Goal: Task Accomplishment & Management: Manage account settings

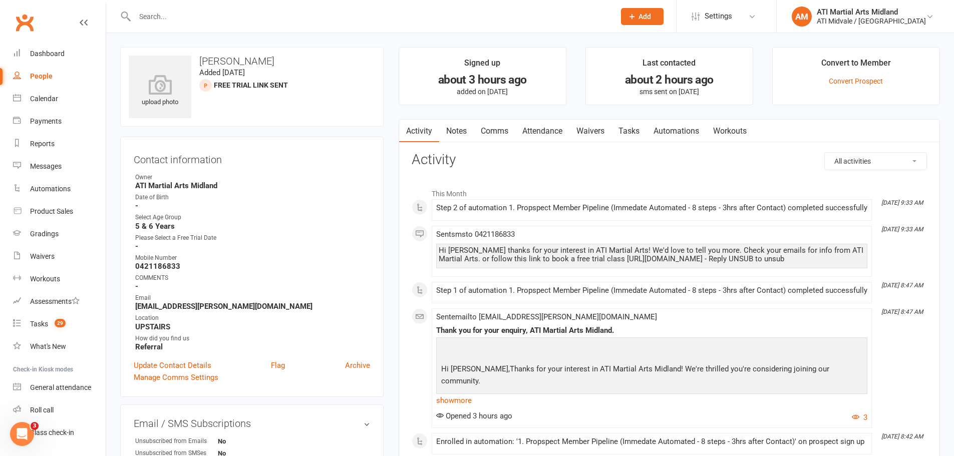
click at [466, 126] on link "Notes" at bounding box center [456, 131] width 35 height 23
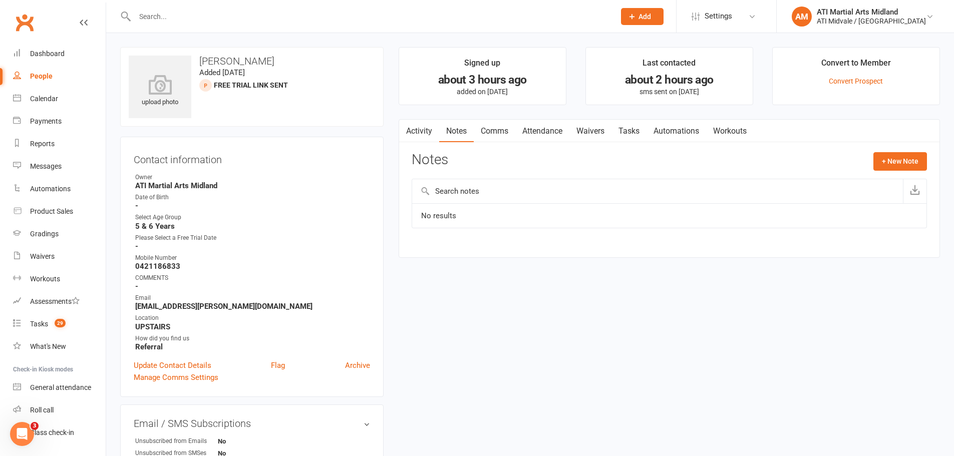
click at [427, 141] on link "Activity" at bounding box center [419, 131] width 40 height 23
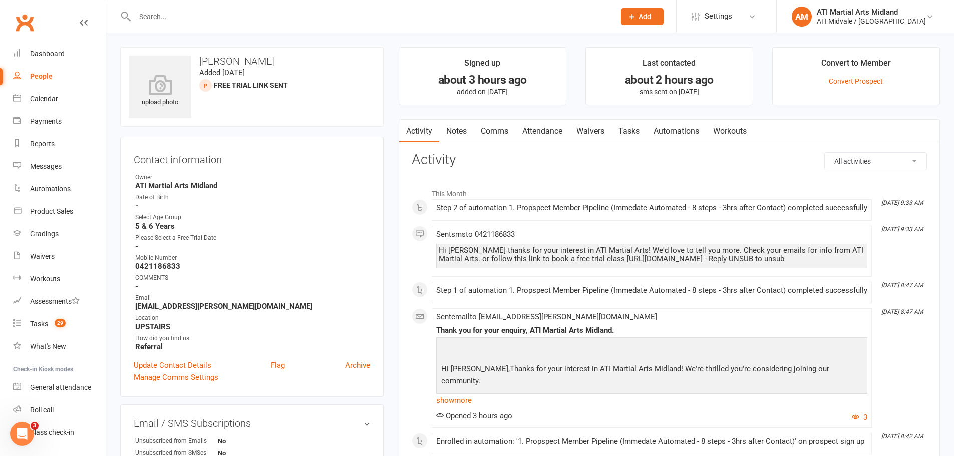
click at [632, 128] on link "Tasks" at bounding box center [628, 131] width 35 height 23
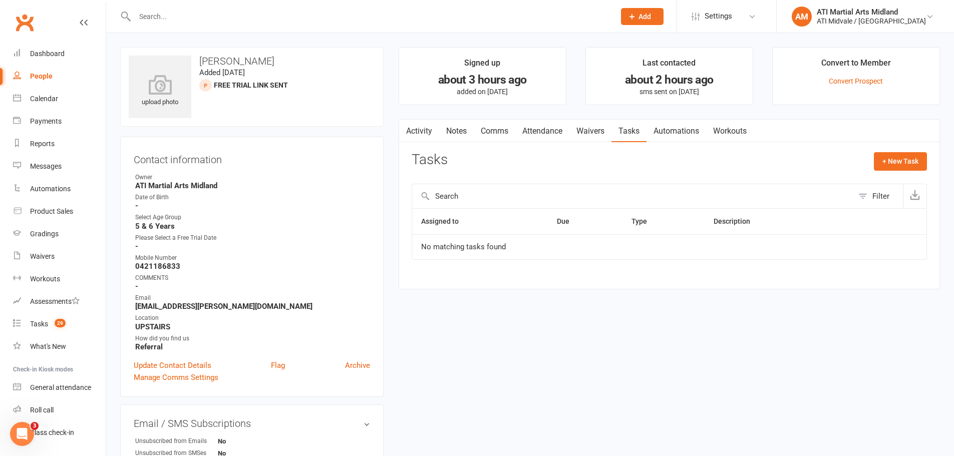
click at [424, 124] on link "Activity" at bounding box center [419, 131] width 40 height 23
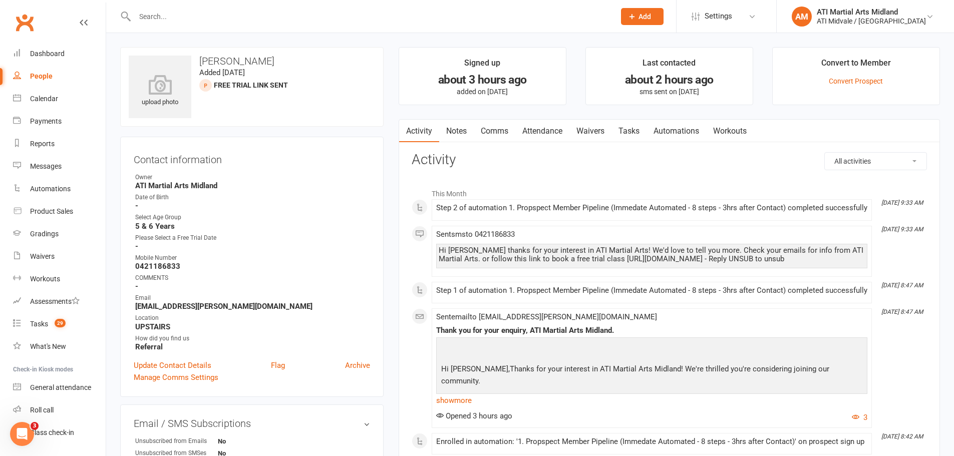
click at [232, 23] on input "text" at bounding box center [370, 17] width 476 height 14
click at [200, 15] on input "text" at bounding box center [370, 17] width 476 height 14
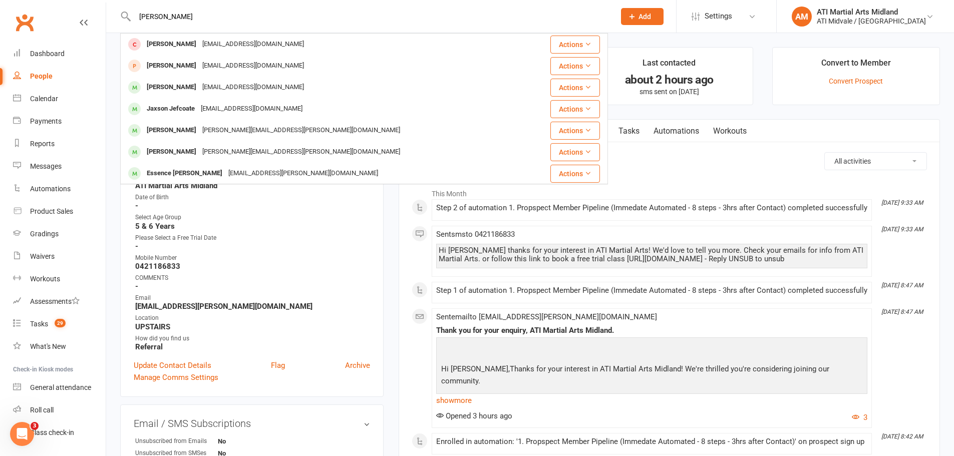
type input "[PERSON_NAME]"
click at [288, 249] on strong "-" at bounding box center [252, 246] width 235 height 9
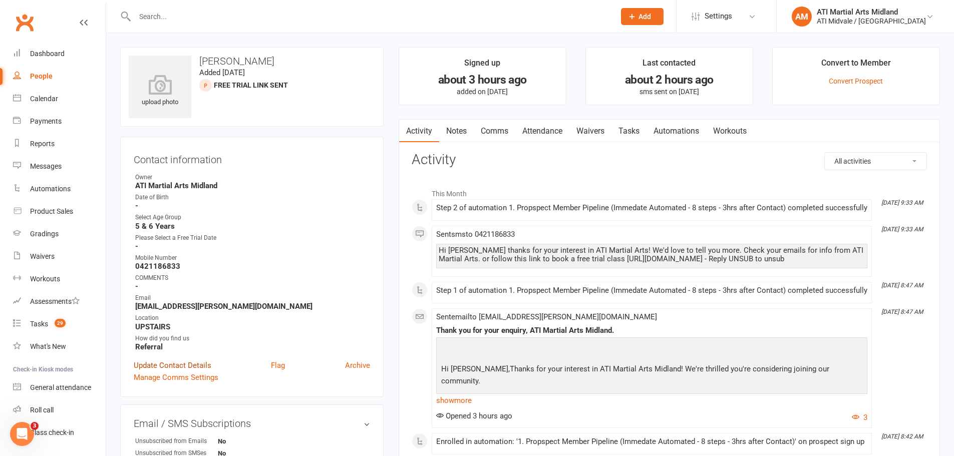
click at [188, 359] on link "Update Contact Details" at bounding box center [173, 365] width 78 height 12
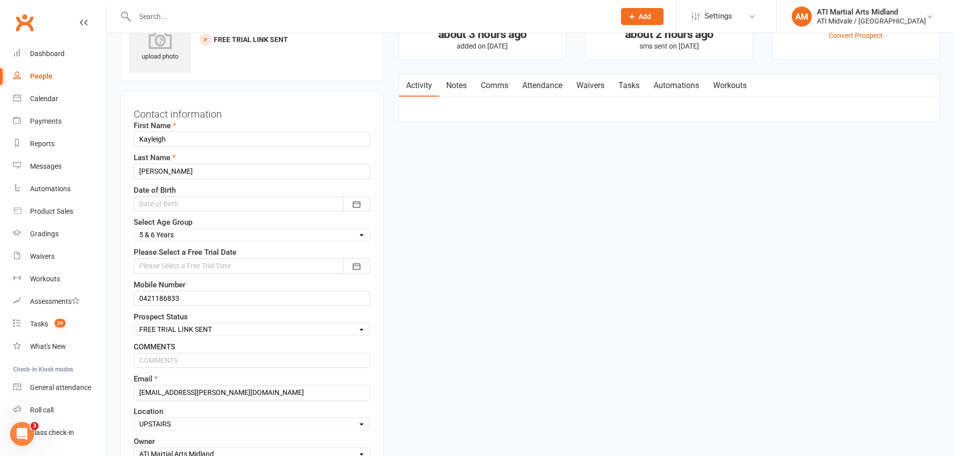
scroll to position [47, 0]
click at [170, 195] on div at bounding box center [252, 202] width 236 height 15
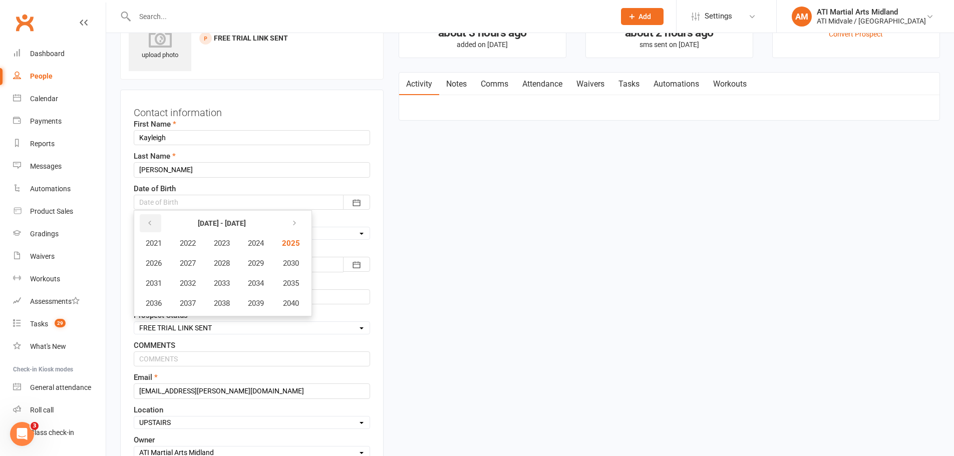
click at [152, 221] on icon "button" at bounding box center [149, 223] width 7 height 8
click at [296, 226] on icon "button" at bounding box center [292, 223] width 7 height 8
click at [153, 219] on icon "button" at bounding box center [149, 223] width 7 height 8
click at [302, 300] on button "2020" at bounding box center [289, 303] width 33 height 19
click at [175, 300] on button "October" at bounding box center [159, 303] width 44 height 19
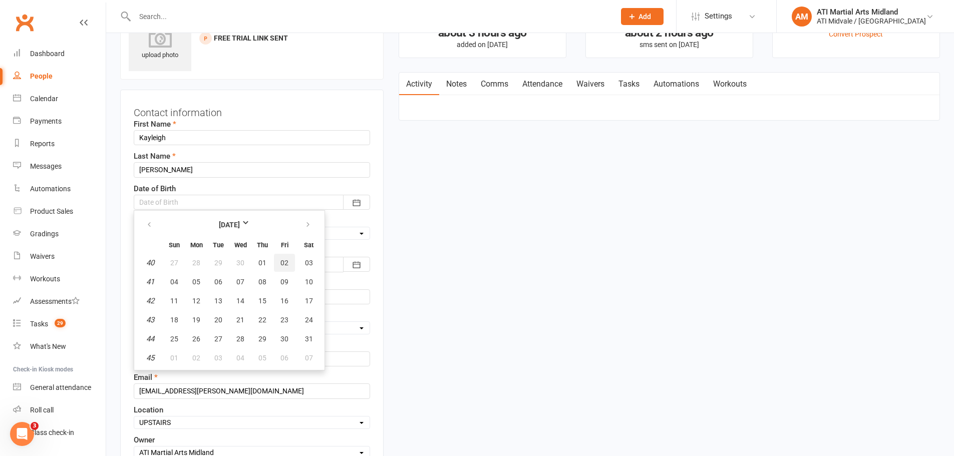
click at [280, 265] on span "02" at bounding box center [284, 263] width 8 height 8
type input "[DATE]"
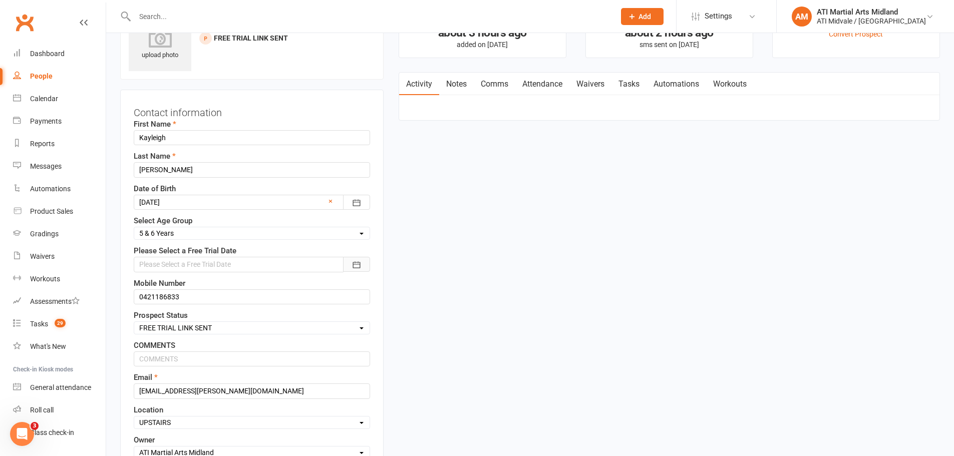
click at [347, 262] on button "button" at bounding box center [356, 264] width 27 height 15
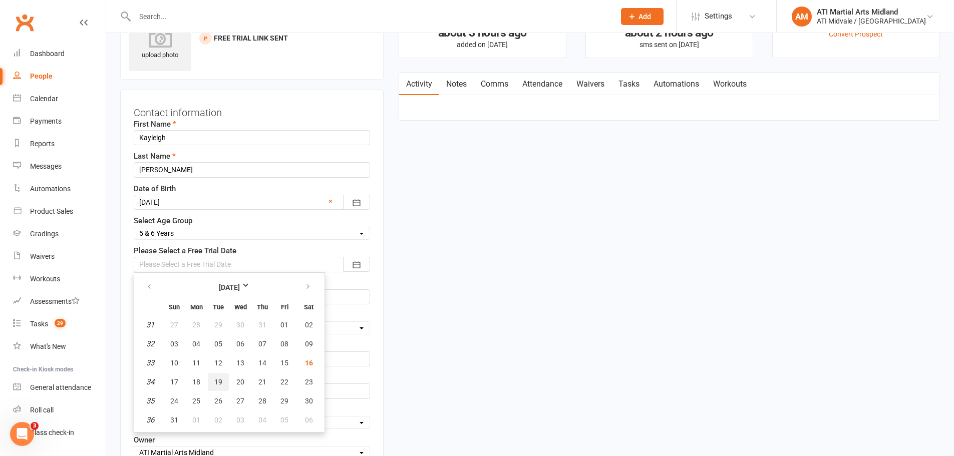
click at [213, 381] on button "19" at bounding box center [218, 382] width 21 height 18
type input "[DATE]"
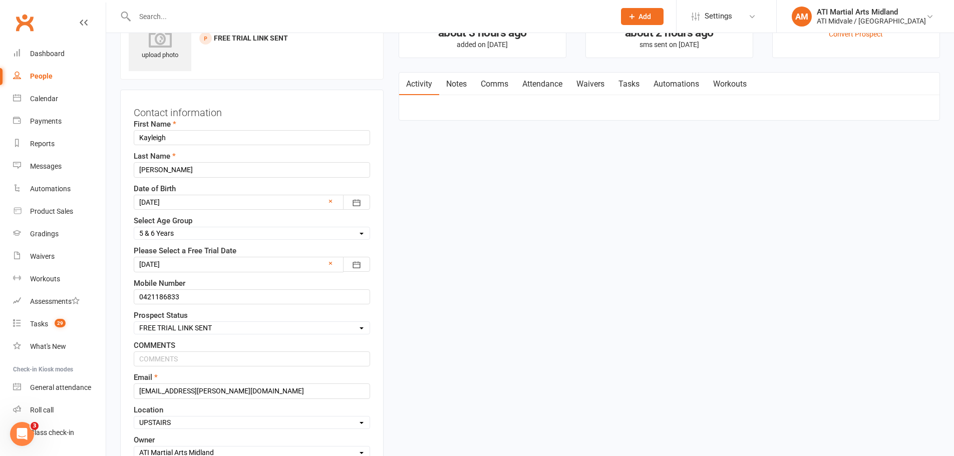
click at [195, 329] on select "Select Set a Status BOOKED IN FOR FREE TRIAL DID FREE TRAIL BOOKED IN AFTER FRE…" at bounding box center [251, 327] width 235 height 11
select select "BOOKED IN FOR FREE TRIAL"
click at [134, 323] on select "Select Set a Status BOOKED IN FOR FREE TRIAL DID FREE TRAIL BOOKED IN AFTER FRE…" at bounding box center [251, 327] width 235 height 11
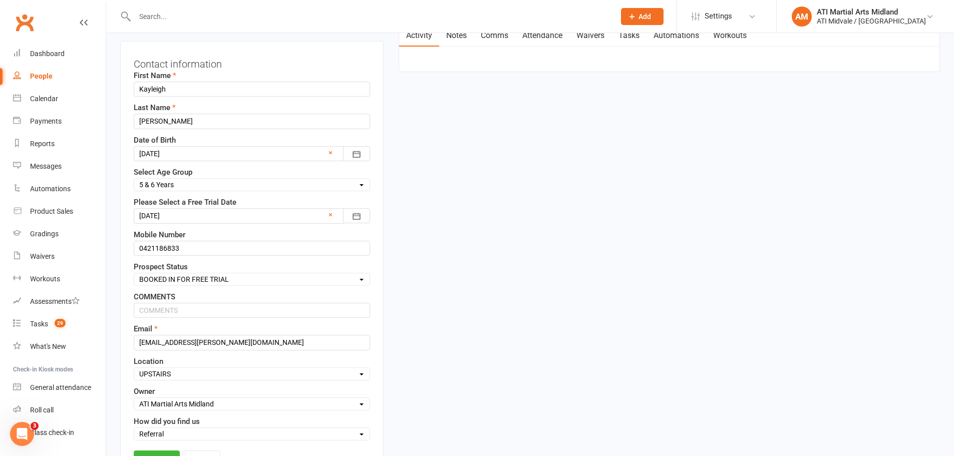
scroll to position [0, 0]
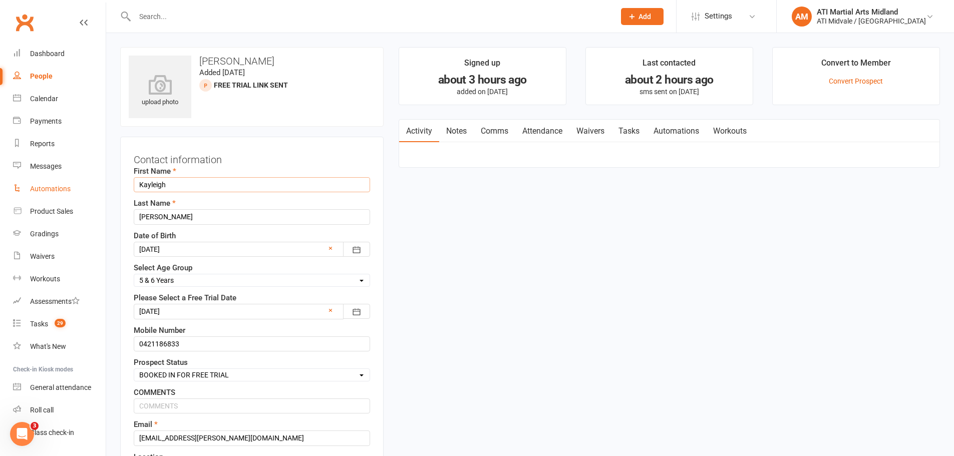
drag, startPoint x: 173, startPoint y: 182, endPoint x: 94, endPoint y: 185, distance: 79.2
click at [94, 185] on ui-view "Prospect Member Non-attending contact Class / event Appointment Grading event T…" at bounding box center [477, 363] width 954 height 720
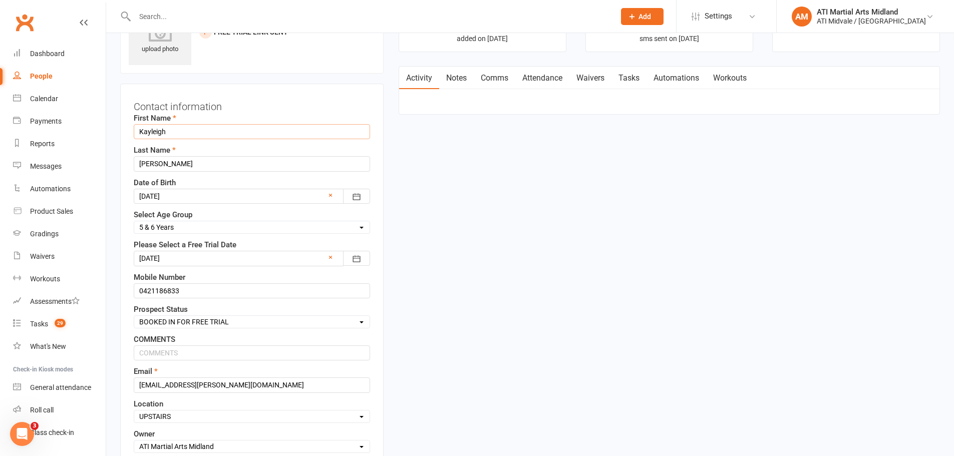
scroll to position [50, 0]
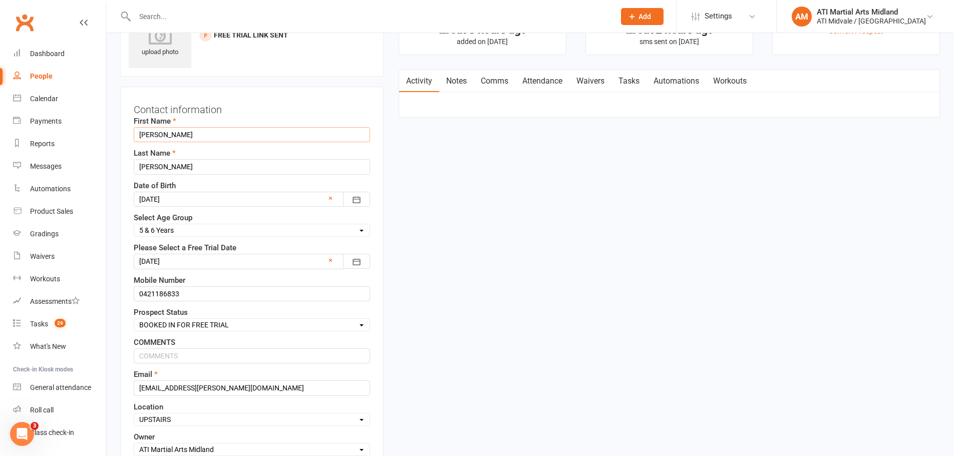
type input "[PERSON_NAME]"
type input "L"
type input "[PERSON_NAME]"
drag, startPoint x: 191, startPoint y: 387, endPoint x: 128, endPoint y: 391, distance: 62.7
click at [128, 391] on div "Contact information First Name [PERSON_NAME] Last Name [PERSON_NAME] Date of Bi…" at bounding box center [251, 310] width 263 height 446
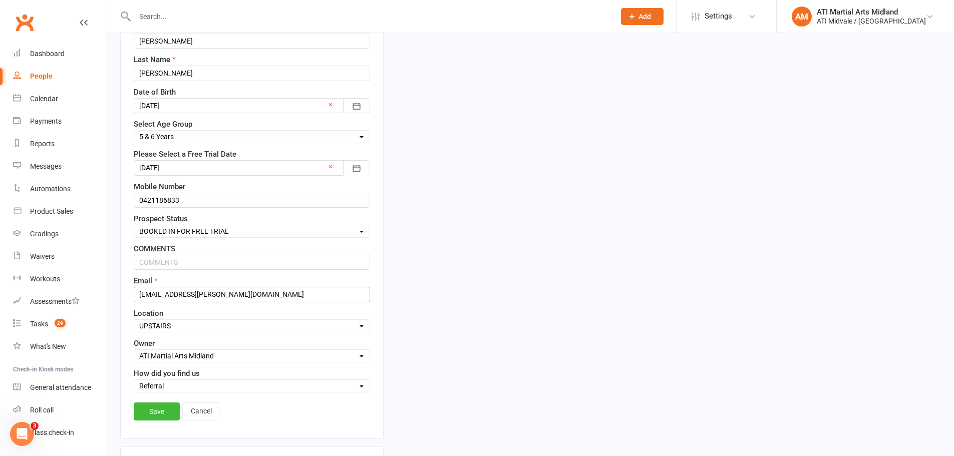
scroll to position [150, 0]
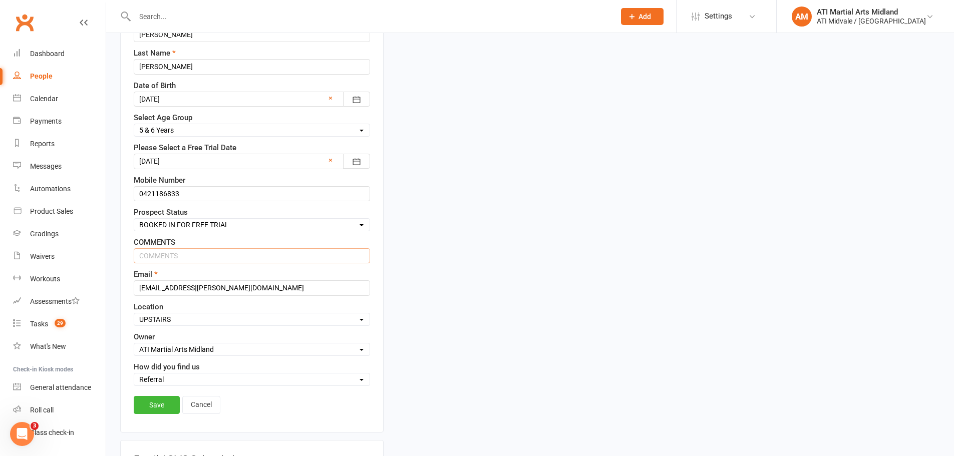
click at [162, 251] on input "text" at bounding box center [252, 255] width 236 height 15
click at [224, 245] on div "COMMENTS (Mother) [PERSON_NAME]" at bounding box center [252, 249] width 236 height 27
drag, startPoint x: 220, startPoint y: 256, endPoint x: 170, endPoint y: 260, distance: 50.2
click at [170, 260] on input "(Mother) [PERSON_NAME]" at bounding box center [252, 255] width 236 height 15
paste input "kayleigh.[PERSON_NAME]"
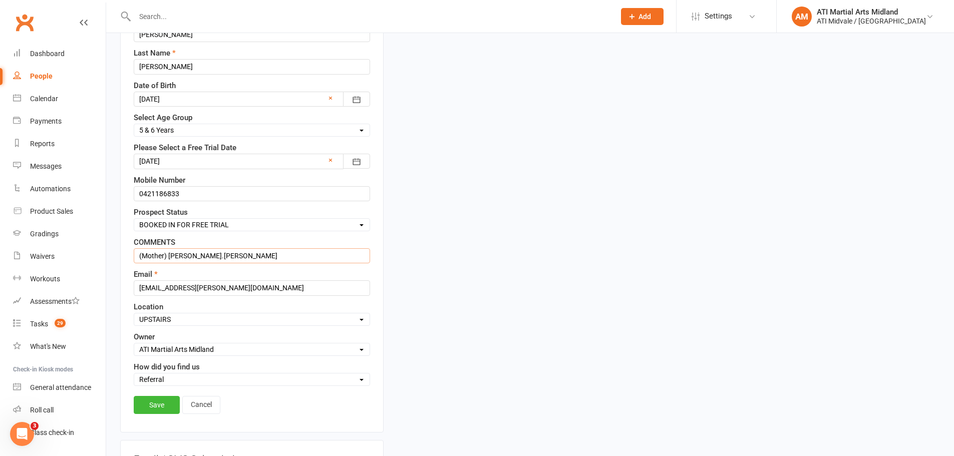
click at [194, 255] on input "(Mother) [PERSON_NAME].[PERSON_NAME]" at bounding box center [252, 255] width 236 height 15
click at [198, 254] on input "(Mother) [PERSON_NAME].[PERSON_NAME]" at bounding box center [252, 255] width 236 height 15
click at [169, 259] on input "(Mother) [PERSON_NAME]" at bounding box center [252, 255] width 236 height 15
click at [172, 257] on input "(Mother) [PERSON_NAME]" at bounding box center [252, 255] width 236 height 15
type input "(Mother) [PERSON_NAME]"
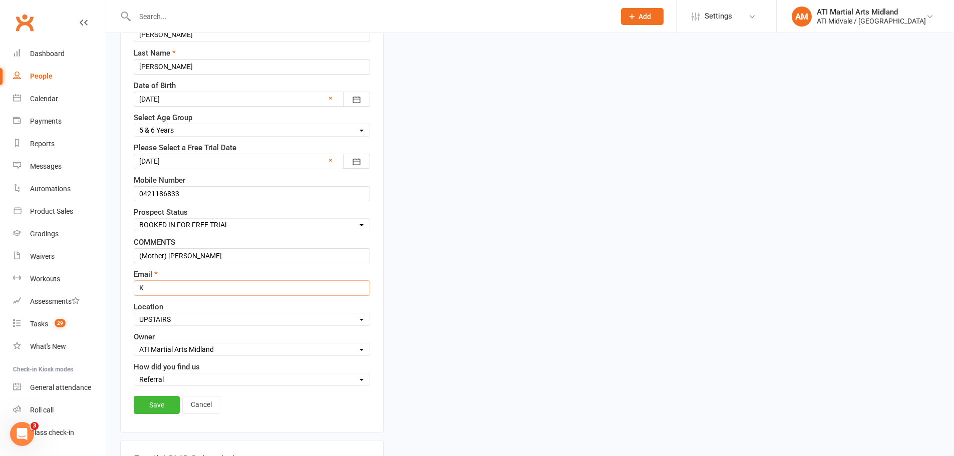
type input "[EMAIL_ADDRESS][PERSON_NAME][DOMAIN_NAME]"
click at [172, 255] on input "(Mother) [PERSON_NAME]" at bounding box center [252, 255] width 236 height 15
click at [169, 256] on input "(Mother) [PERSON_NAME]" at bounding box center [252, 255] width 236 height 15
type input "(Mother) [PERSON_NAME]"
click at [164, 404] on link "Save" at bounding box center [157, 405] width 46 height 18
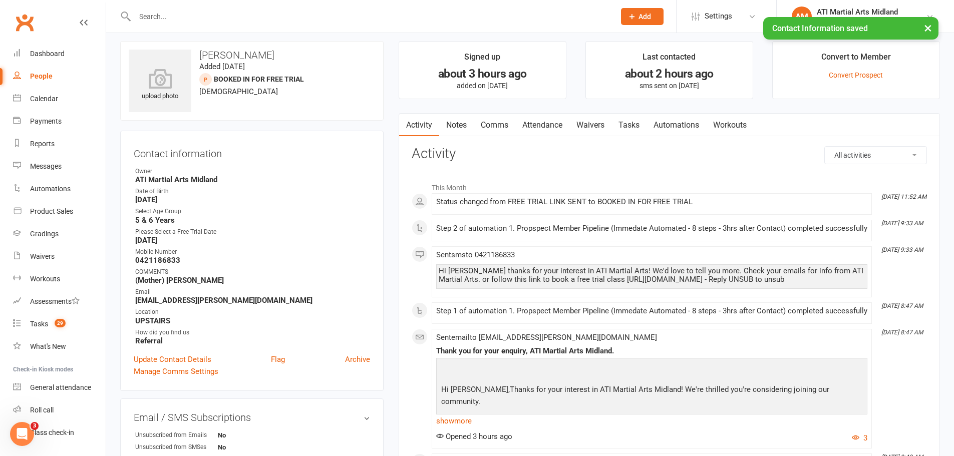
scroll to position [0, 0]
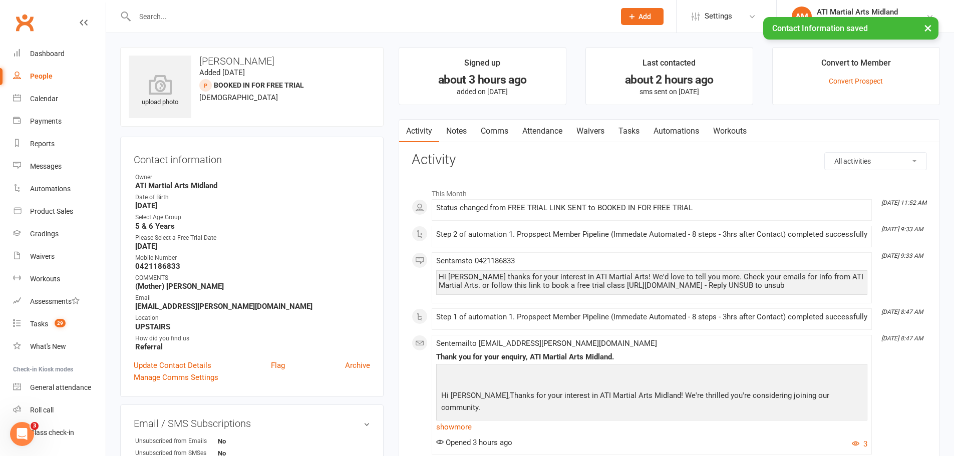
click at [572, 135] on link "Waivers" at bounding box center [590, 131] width 42 height 23
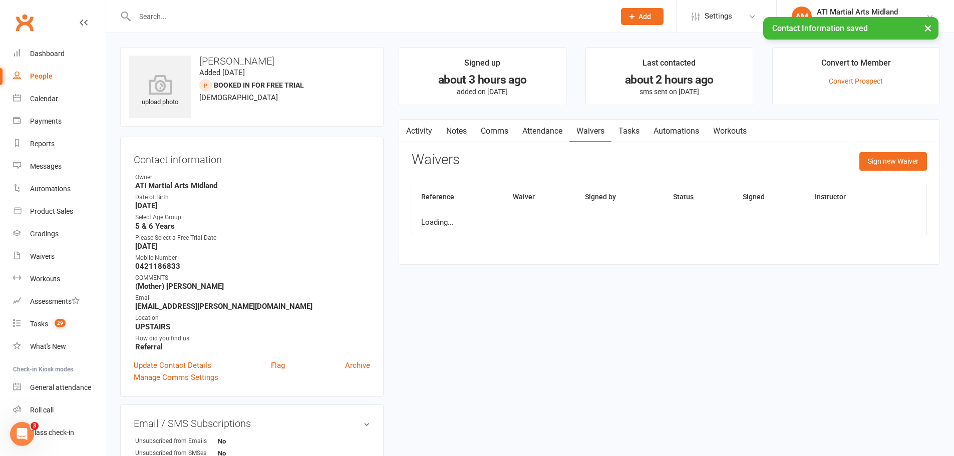
click at [562, 135] on link "Attendance" at bounding box center [542, 131] width 54 height 23
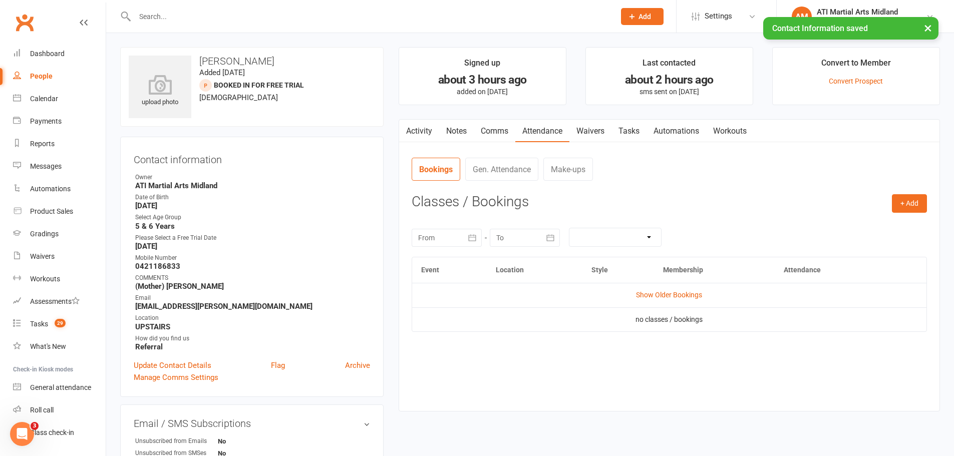
click at [887, 201] on h3 "Classes / Bookings" at bounding box center [669, 202] width 515 height 16
click at [892, 201] on button "+ Add" at bounding box center [909, 203] width 35 height 18
click at [859, 252] on link "Add Appointment" at bounding box center [876, 246] width 99 height 20
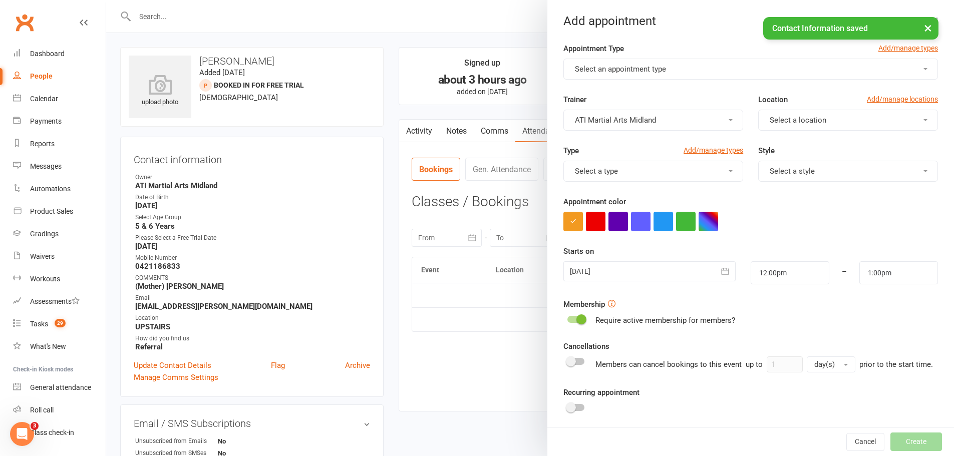
click at [650, 71] on span "Select an appointment type" at bounding box center [620, 69] width 91 height 9
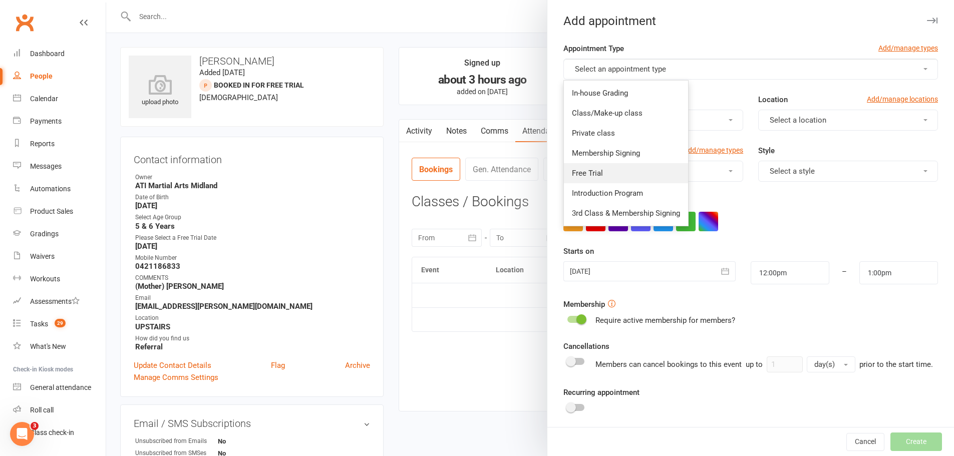
click at [602, 171] on link "Free Trial" at bounding box center [626, 173] width 124 height 20
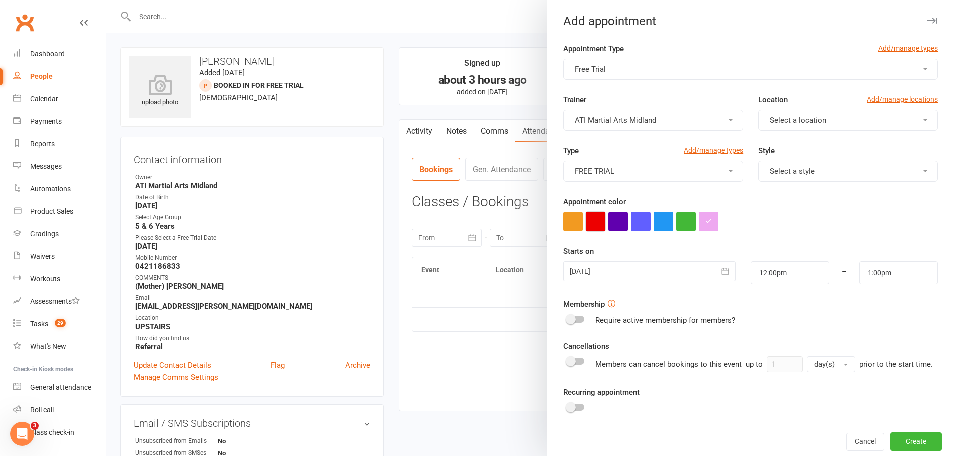
click at [591, 223] on button "button" at bounding box center [596, 222] width 20 height 20
click at [602, 271] on div at bounding box center [649, 271] width 172 height 20
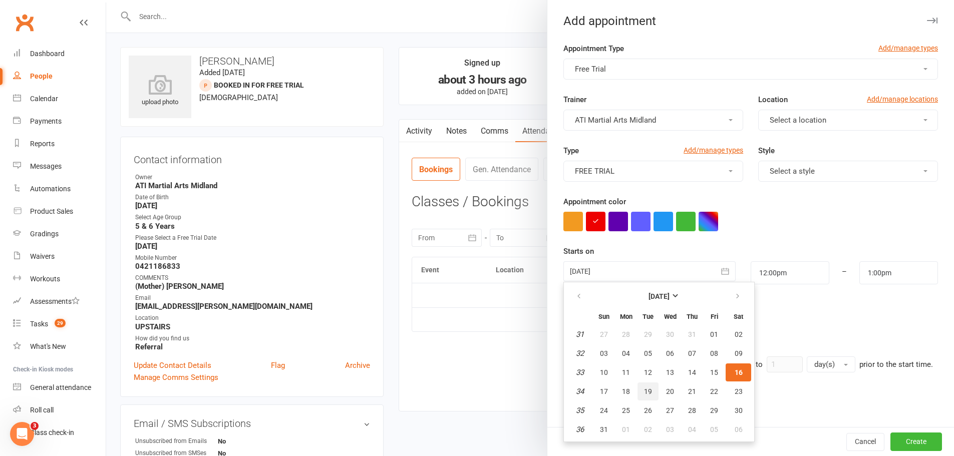
click at [644, 388] on span "19" at bounding box center [648, 391] width 8 height 8
type input "[DATE]"
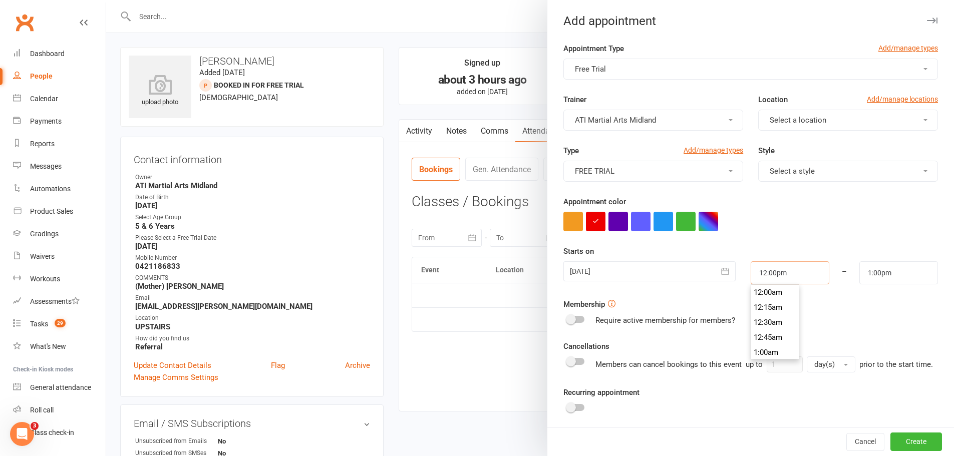
click at [775, 277] on input "12:00pm" at bounding box center [789, 272] width 79 height 23
type input "4:00pm"
click at [760, 344] on li "4:00pm" at bounding box center [775, 347] width 48 height 15
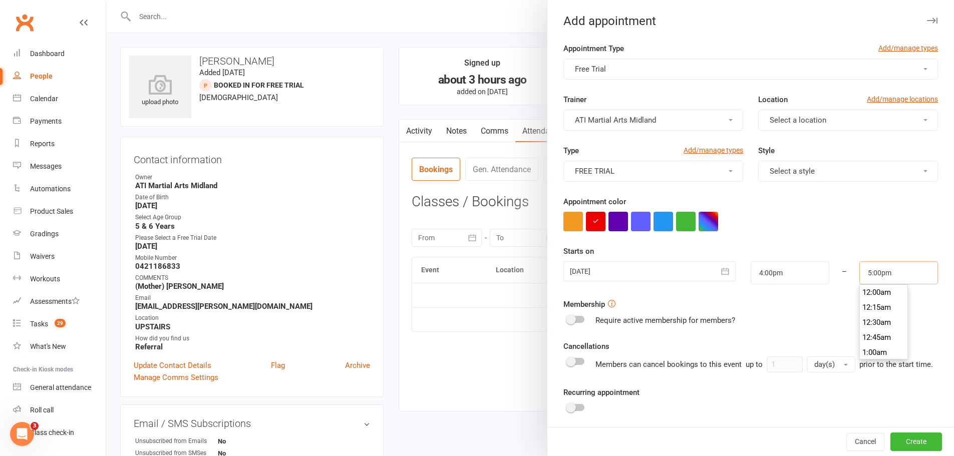
click at [864, 273] on input "5:00pm" at bounding box center [898, 272] width 79 height 23
type input "5:15pm"
click at [866, 321] on li "5:15pm" at bounding box center [884, 322] width 48 height 15
click at [809, 178] on button "Select a style" at bounding box center [848, 171] width 180 height 21
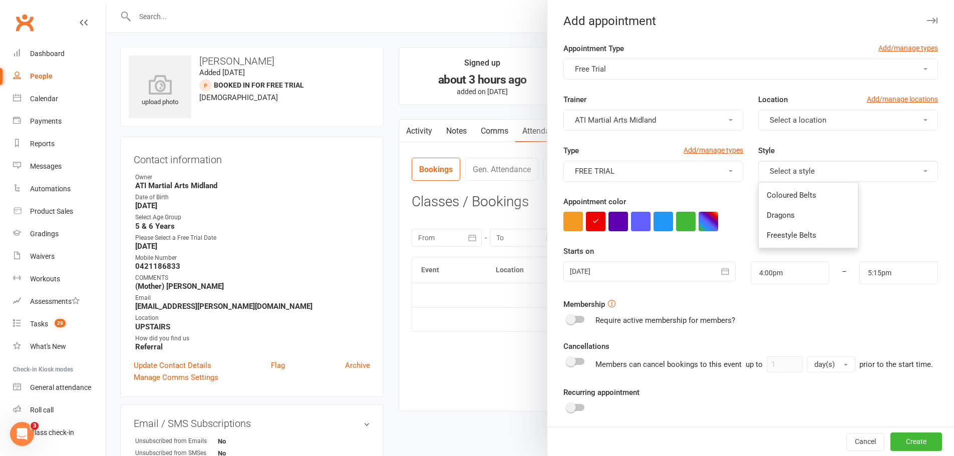
click at [878, 211] on div "Appointment color" at bounding box center [750, 214] width 374 height 36
click at [822, 175] on button "Select a style" at bounding box center [848, 171] width 180 height 21
click at [791, 218] on link "Dragons" at bounding box center [807, 215] width 99 height 20
click at [790, 128] on button "Select a location" at bounding box center [848, 120] width 180 height 21
click at [790, 146] on span "MAIN FLOOR" at bounding box center [788, 144] width 44 height 9
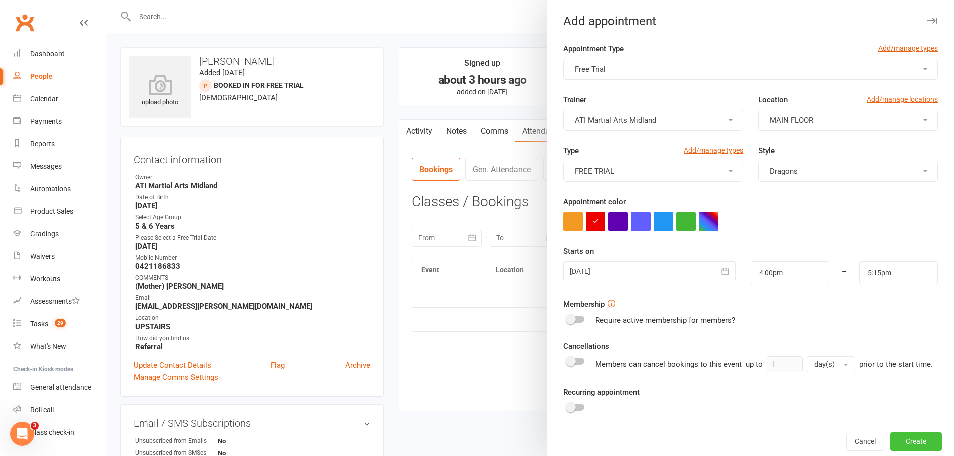
click at [890, 438] on button "Create" at bounding box center [916, 442] width 52 height 18
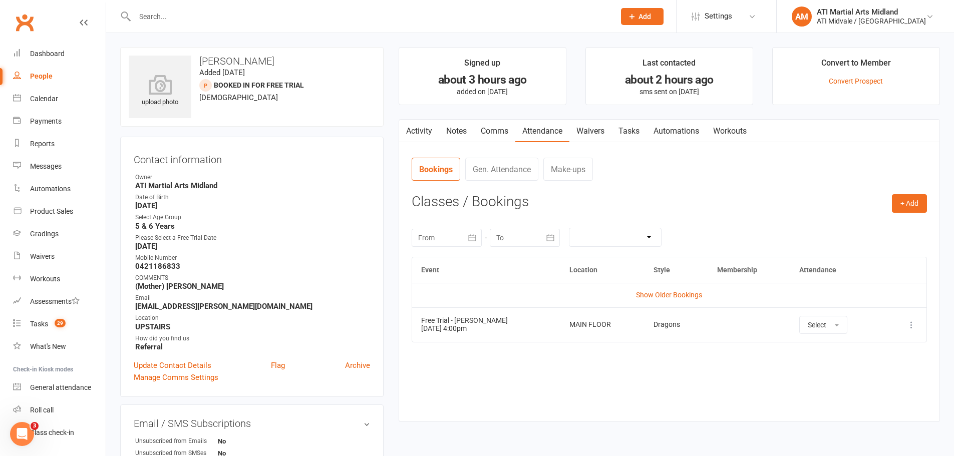
click at [506, 368] on div "Event Location Style Membership Attendance Show Older Bookings Free Trial - [PE…" at bounding box center [669, 332] width 515 height 150
click at [52, 324] on count-badge "29" at bounding box center [58, 324] width 16 height 8
select select "incomplete"
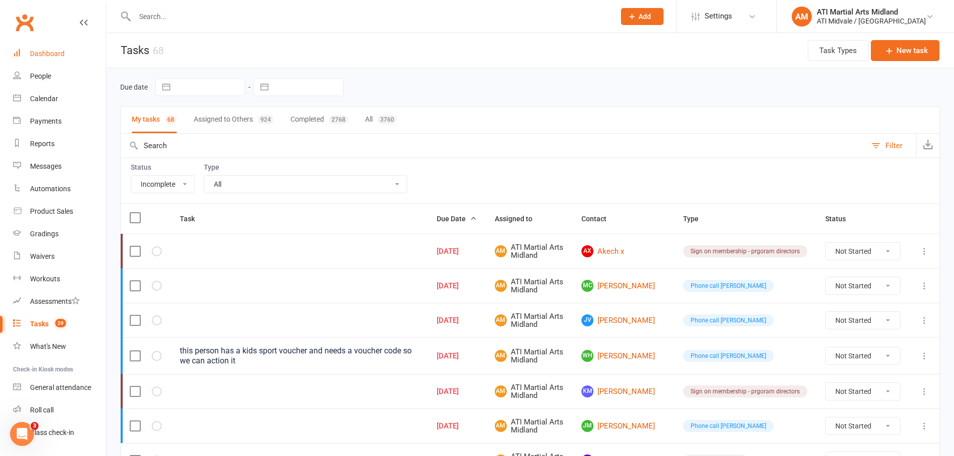
click at [49, 58] on link "Dashboard" at bounding box center [59, 54] width 93 height 23
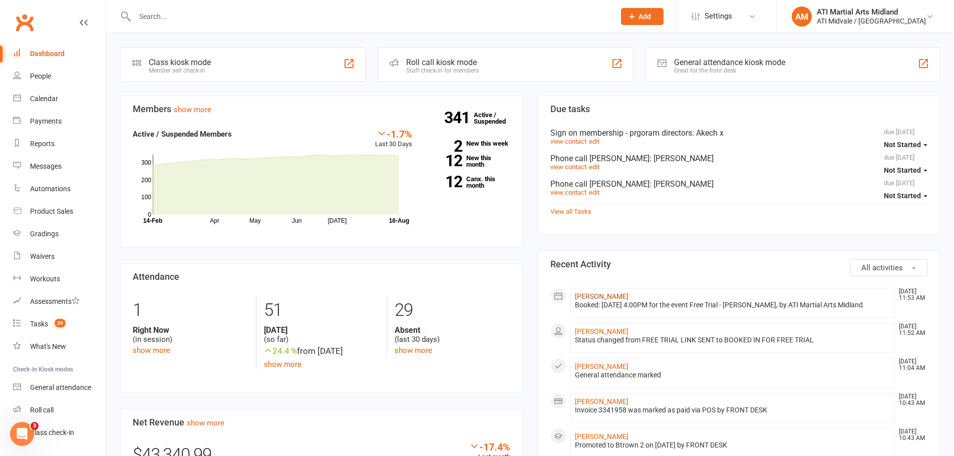
click at [595, 293] on link "[PERSON_NAME]" at bounding box center [602, 296] width 54 height 8
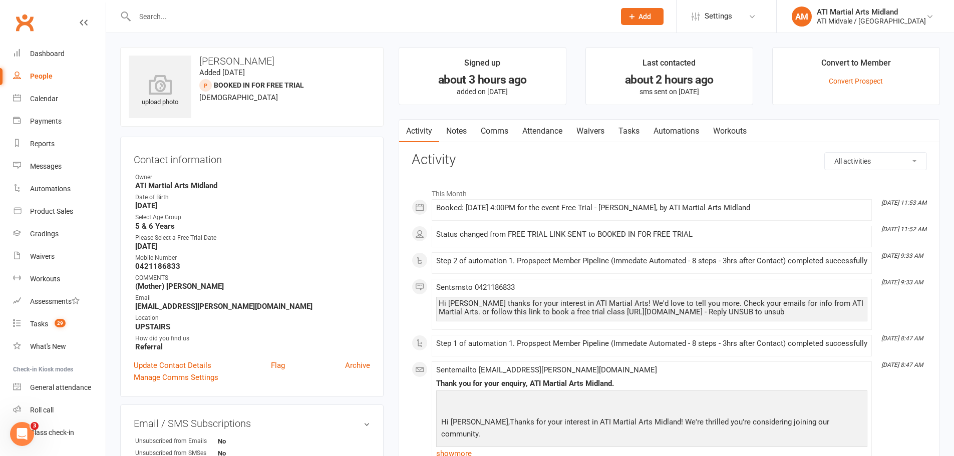
click at [636, 134] on link "Tasks" at bounding box center [628, 131] width 35 height 23
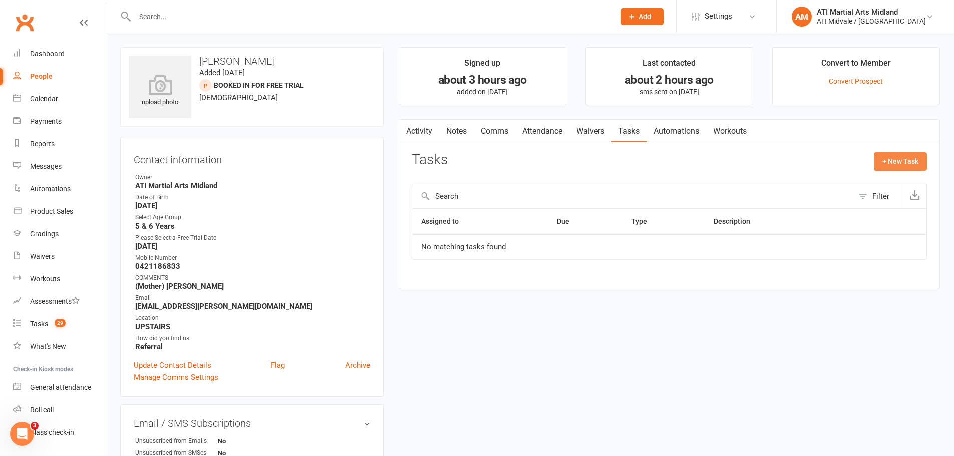
click at [900, 160] on button "+ New Task" at bounding box center [900, 161] width 53 height 18
select select "32859"
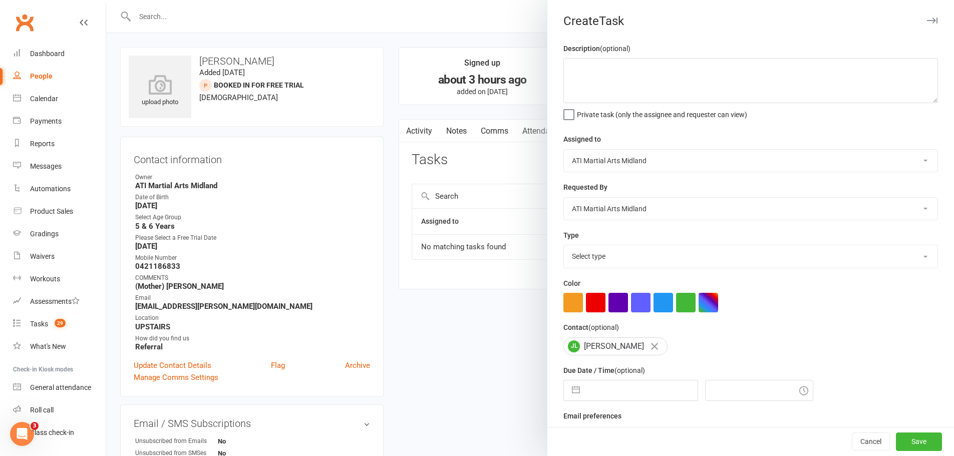
click at [604, 255] on select "Select type Add info to task Automatic renewal checking Booked in for 1st trial…" at bounding box center [750, 256] width 373 height 22
select select "18608"
click at [564, 247] on select "Select type Add info to task Automatic renewal checking Booked in for 1st trial…" at bounding box center [750, 256] width 373 height 22
click at [578, 397] on button "button" at bounding box center [576, 390] width 18 height 20
select select "6"
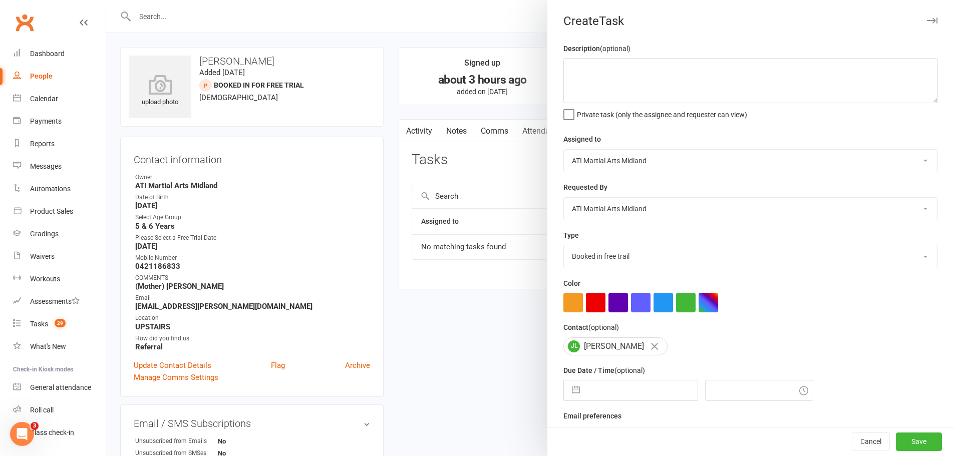
select select "2025"
select select "7"
select select "2025"
select select "8"
select select "2025"
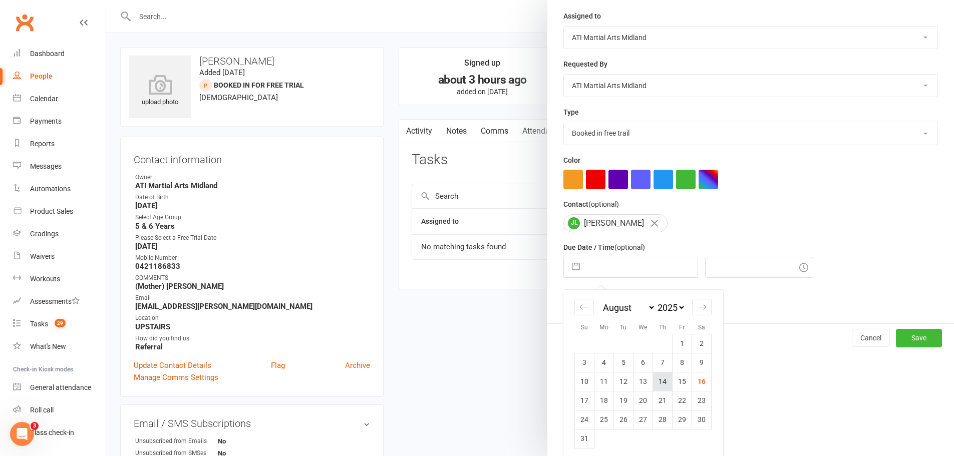
scroll to position [131, 0]
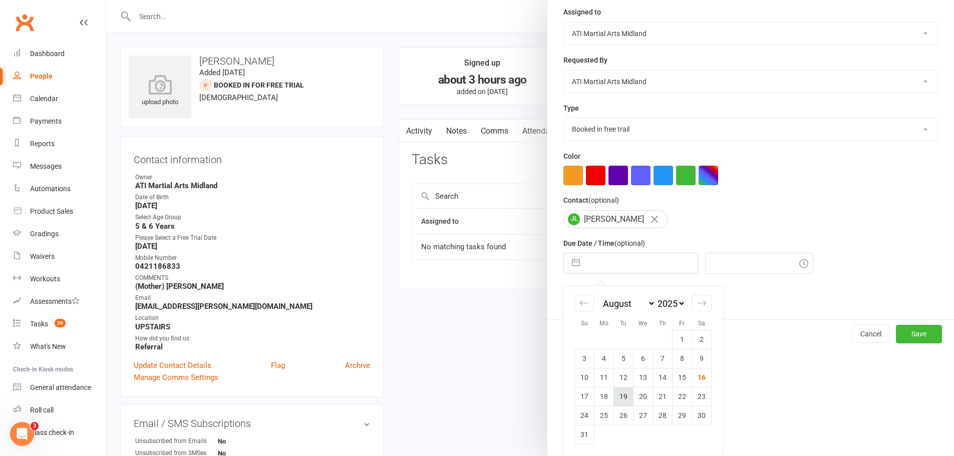
click at [623, 400] on td "19" at bounding box center [624, 396] width 20 height 19
type input "[DATE]"
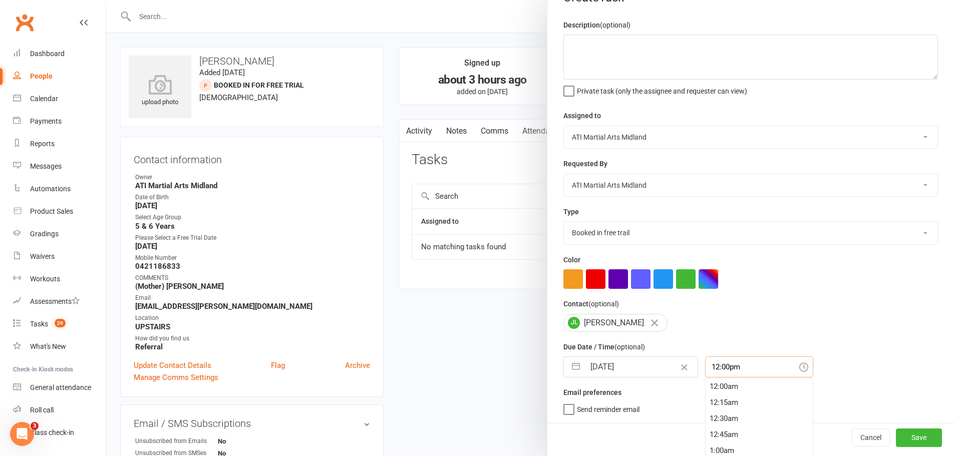
click at [737, 371] on div "12:00pm 12:00am 12:15am 12:30am 12:45am 1:00am 1:15am 1:30am 1:45am 2:00am 2:15…" at bounding box center [759, 366] width 108 height 21
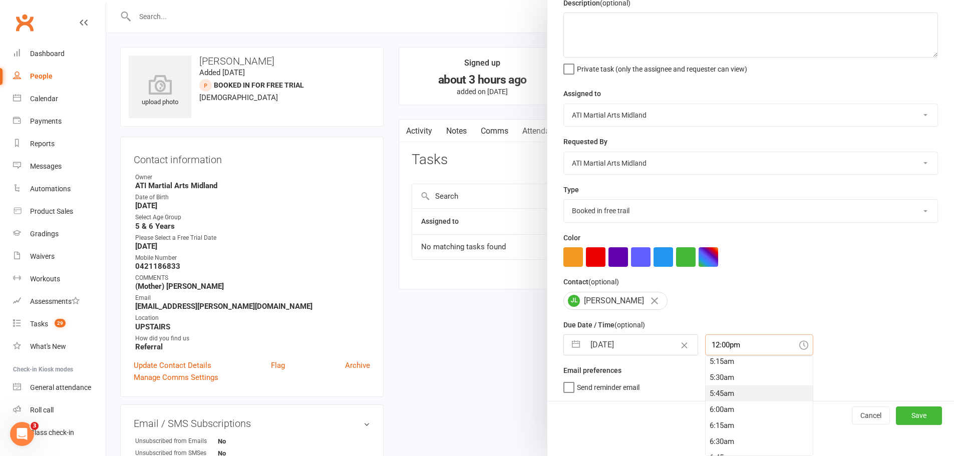
scroll to position [252, 0]
click at [714, 383] on div "4:15am" at bounding box center [758, 384] width 107 height 16
type input "4:15am"
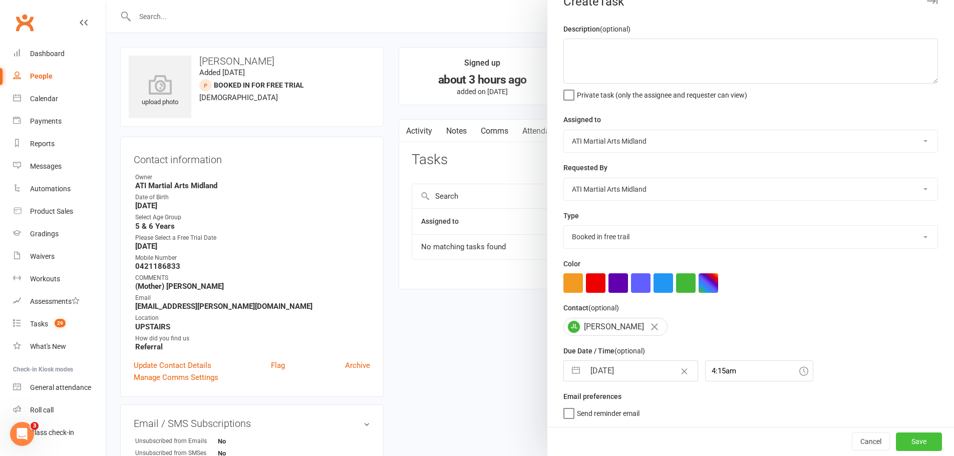
click at [898, 437] on button "Save" at bounding box center [919, 442] width 46 height 18
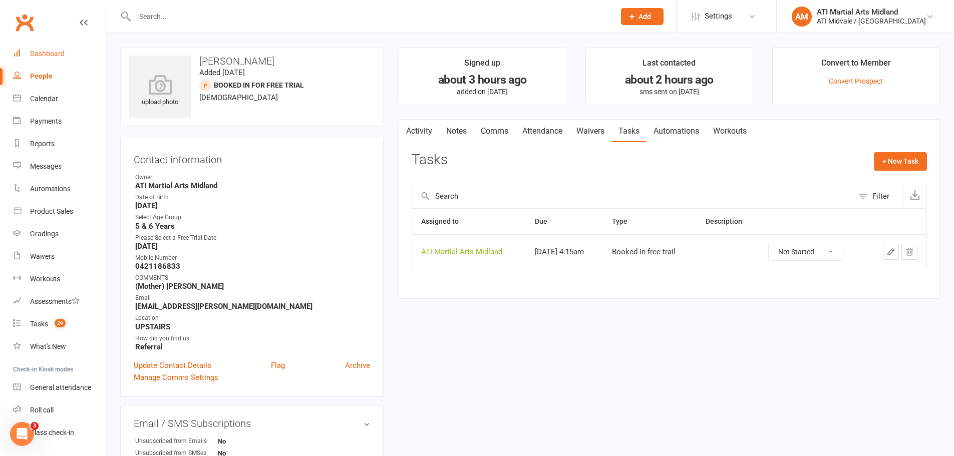
click at [46, 63] on link "Dashboard" at bounding box center [59, 54] width 93 height 23
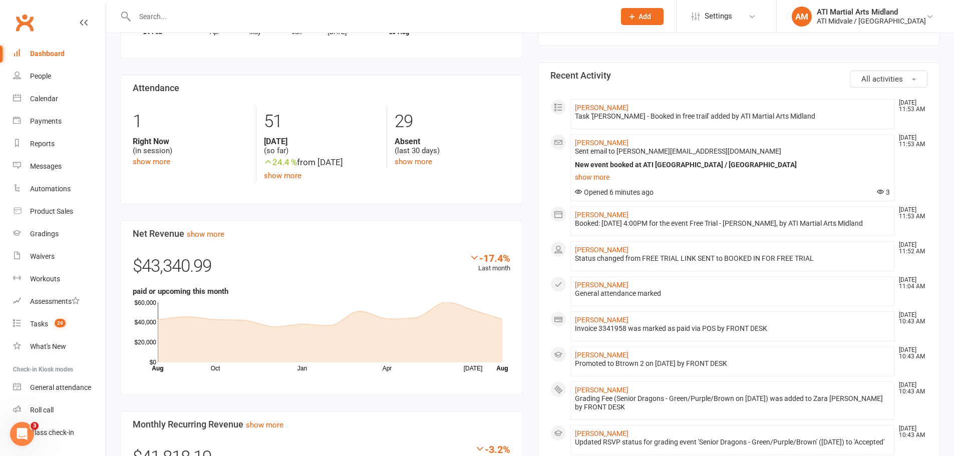
scroll to position [200, 0]
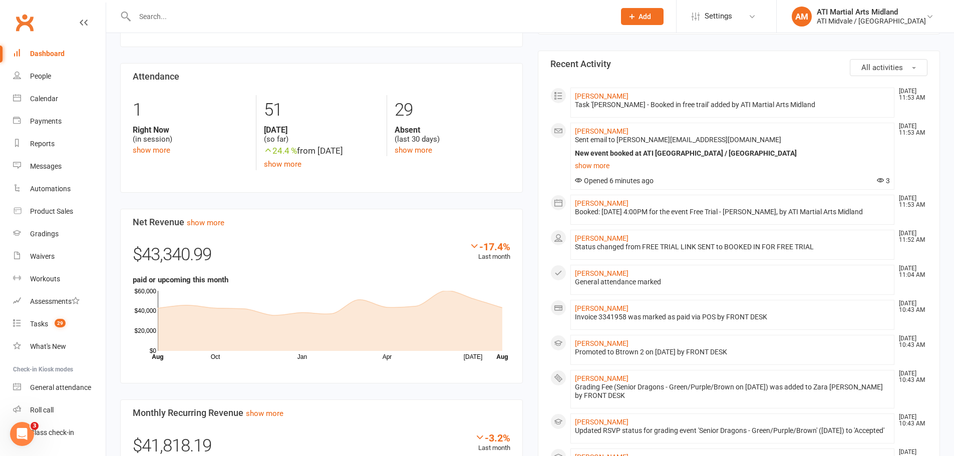
click at [155, 19] on input "text" at bounding box center [370, 17] width 476 height 14
drag, startPoint x: 173, startPoint y: 18, endPoint x: 132, endPoint y: 17, distance: 41.6
click at [132, 17] on div "dakshi No results" at bounding box center [364, 16] width 488 height 33
type input "dakshi"
click at [47, 322] on div "Tasks" at bounding box center [39, 324] width 18 height 8
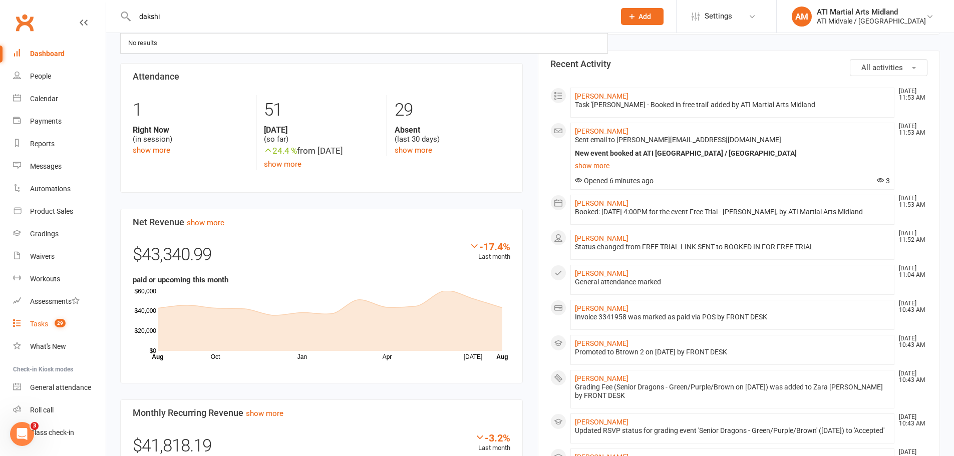
select select "incomplete"
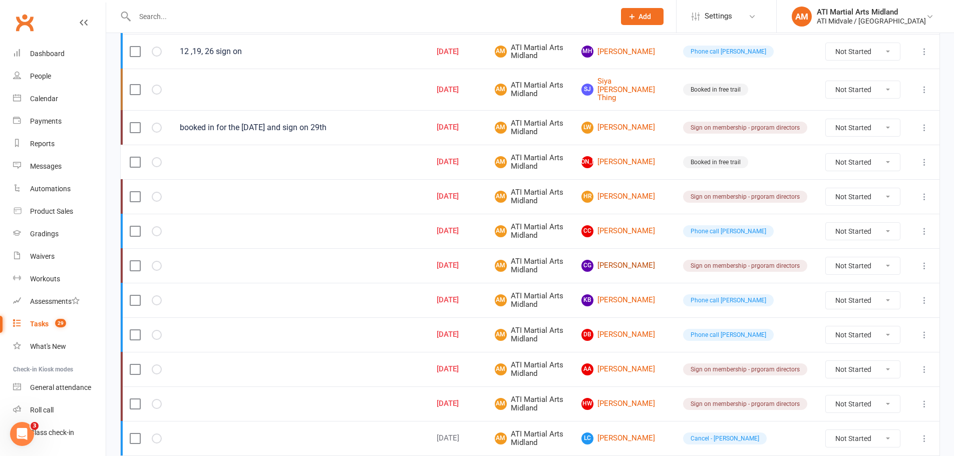
scroll to position [701, 0]
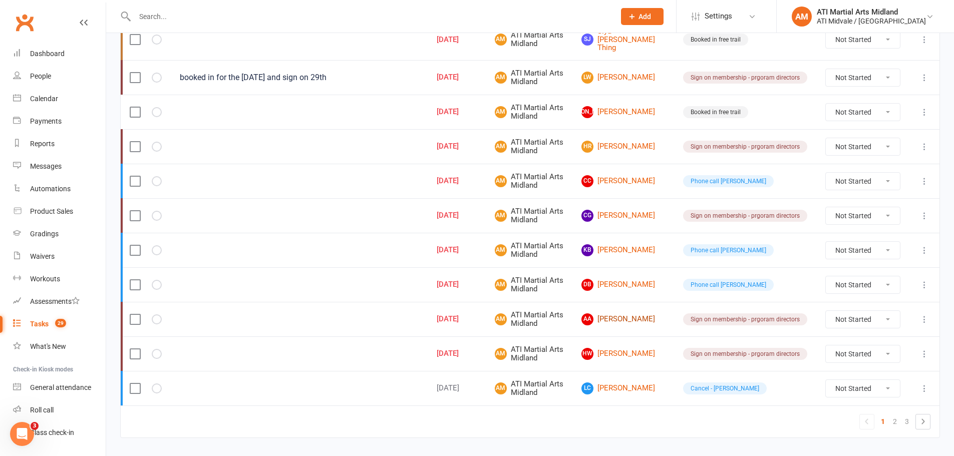
click at [634, 313] on link "AA [PERSON_NAME]" at bounding box center [623, 319] width 84 height 12
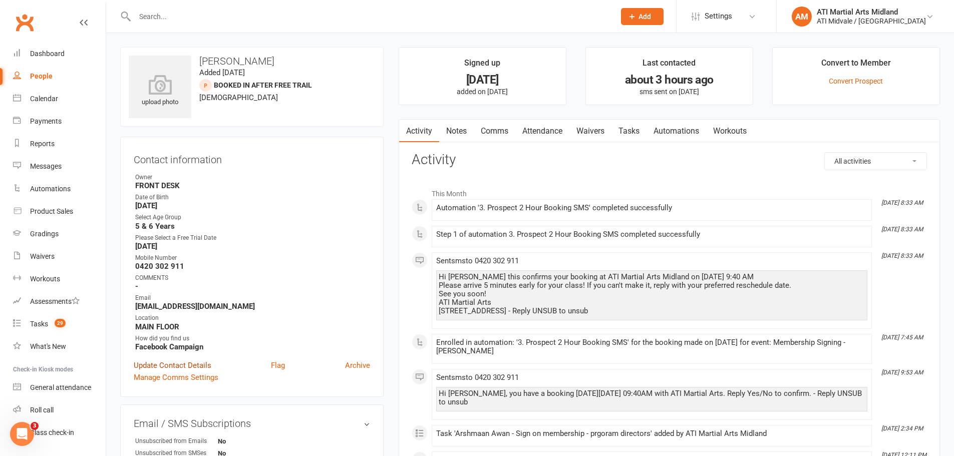
click at [196, 362] on link "Update Contact Details" at bounding box center [173, 365] width 78 height 12
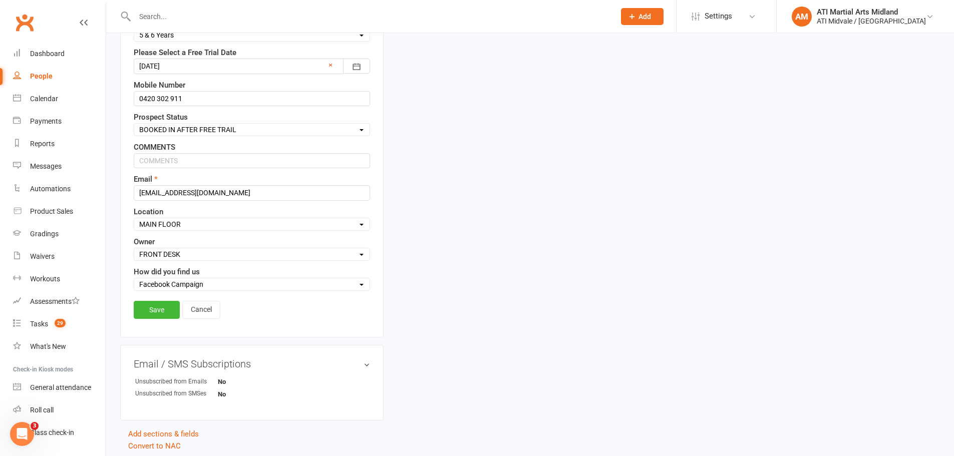
scroll to position [247, 0]
click at [178, 125] on select "Select Set a Status BOOKED IN FOR FREE TRIAL DID FREE TRAIL BOOKED IN AFTER FRE…" at bounding box center [251, 127] width 235 height 11
select select "NO SHOW"
click at [134, 123] on select "Select Set a Status BOOKED IN FOR FREE TRIAL DID FREE TRAIL BOOKED IN AFTER FRE…" at bounding box center [251, 127] width 235 height 11
click at [160, 305] on link "Save" at bounding box center [157, 308] width 46 height 18
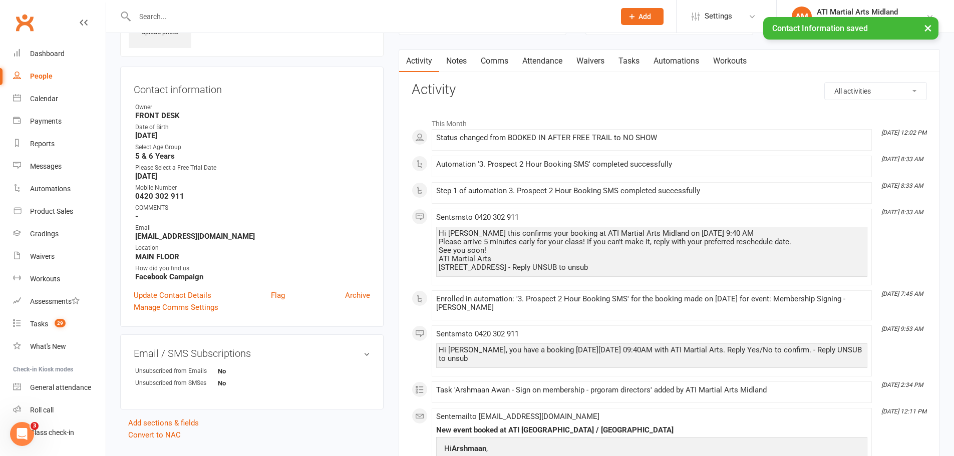
scroll to position [0, 0]
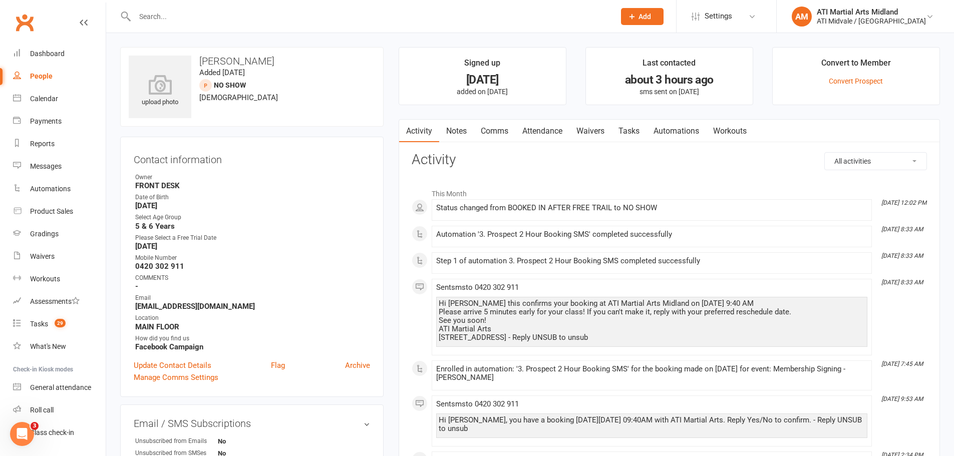
click at [626, 125] on link "Tasks" at bounding box center [628, 131] width 35 height 23
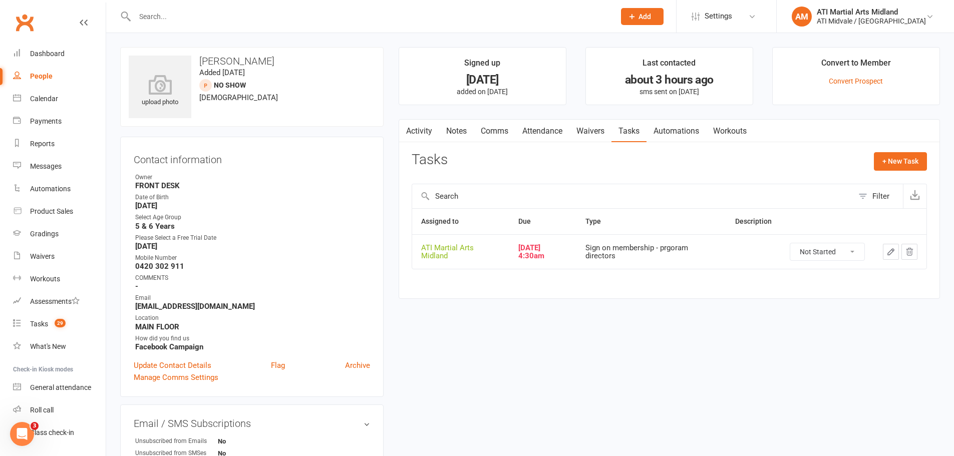
click at [891, 252] on icon "button" at bounding box center [890, 251] width 9 height 9
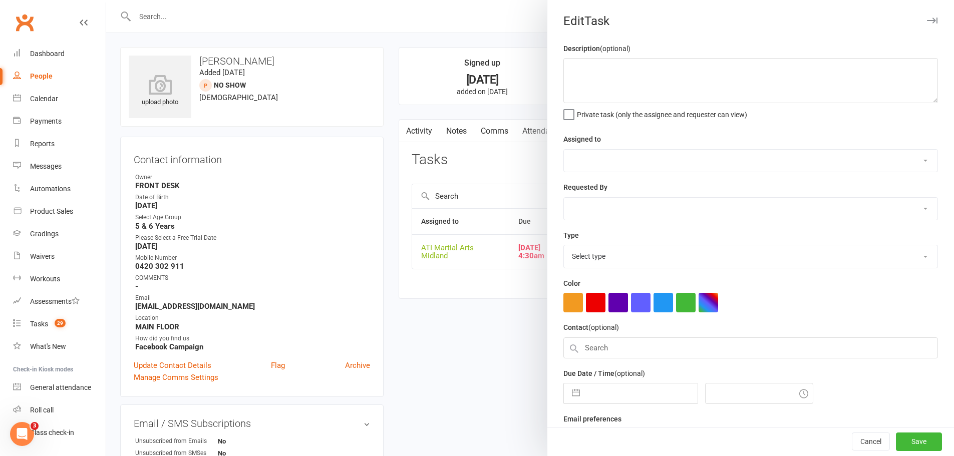
select select "32859"
type input "[DATE]"
type input "4:30am"
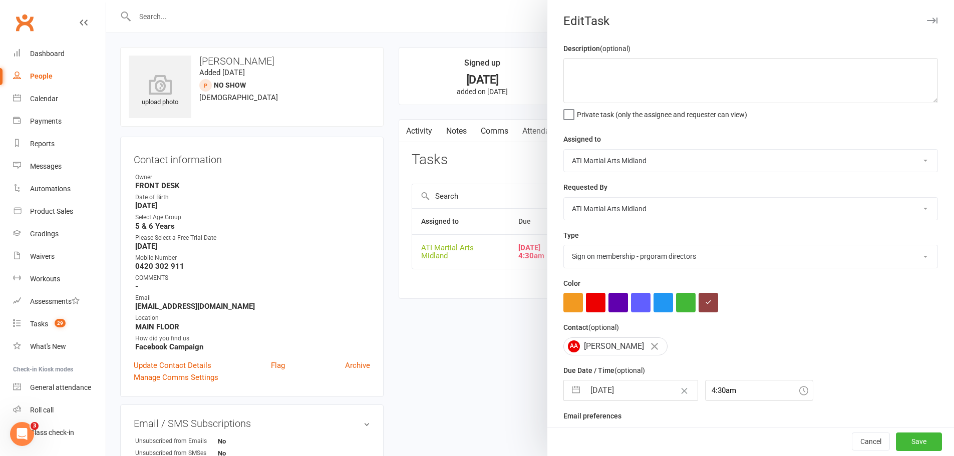
click at [636, 254] on select "Add info to task Automatic renewal checking Booked in for 1st trial program cla…" at bounding box center [750, 256] width 373 height 22
select select "28178"
click at [564, 247] on select "Add info to task Automatic renewal checking Booked in for 1st trial program cla…" at bounding box center [750, 256] width 373 height 22
click at [580, 394] on button "button" at bounding box center [576, 390] width 18 height 20
select select "6"
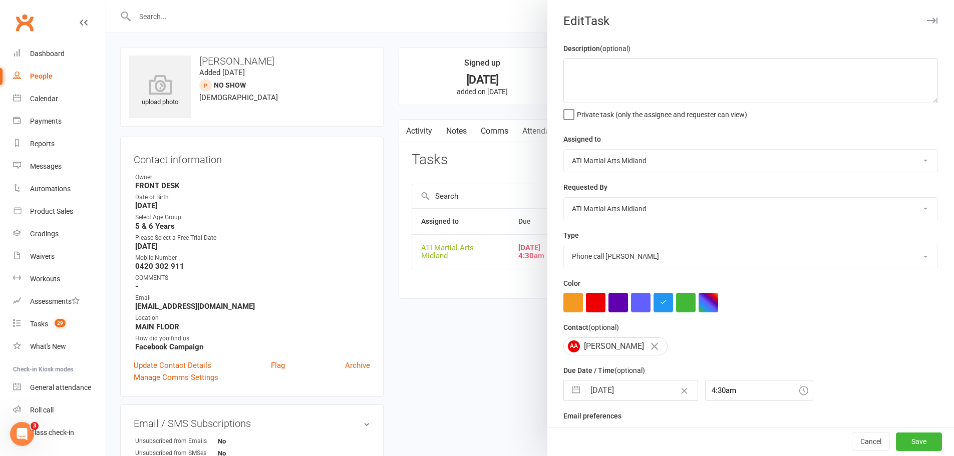
select select "2025"
select select "7"
select select "2025"
select select "8"
select select "2025"
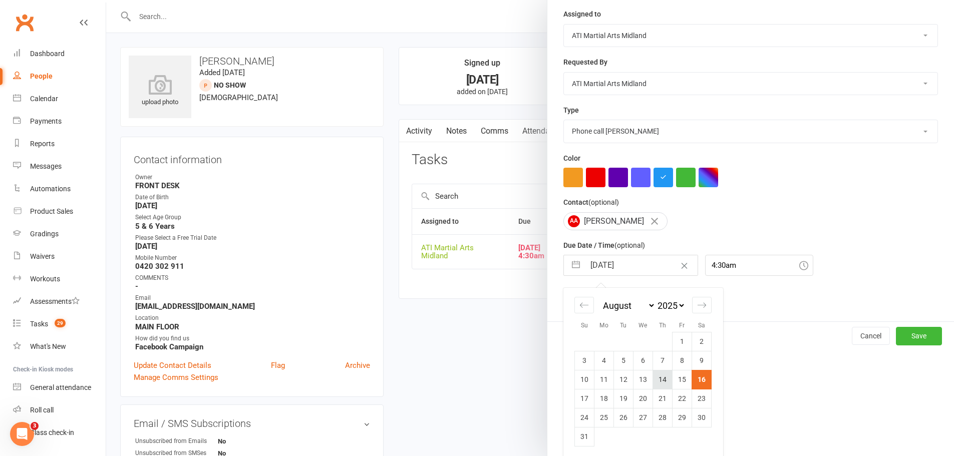
scroll to position [131, 0]
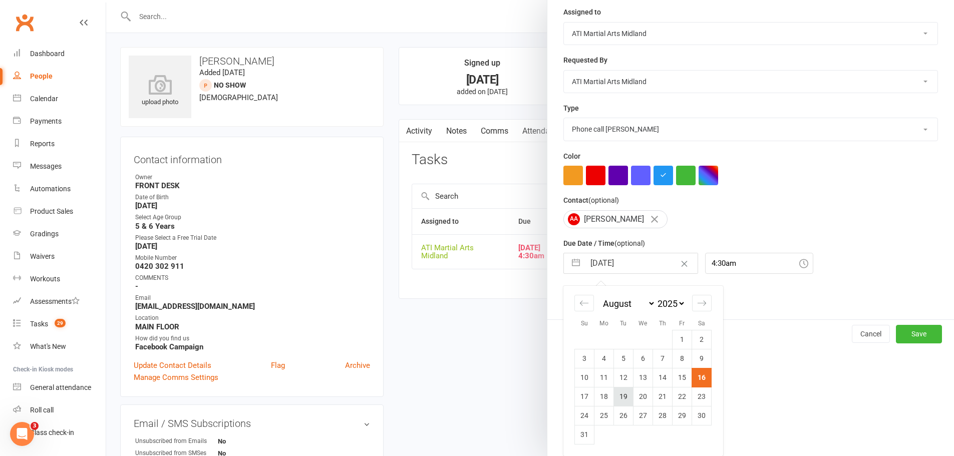
click at [615, 396] on td "19" at bounding box center [624, 396] width 20 height 19
type input "[DATE]"
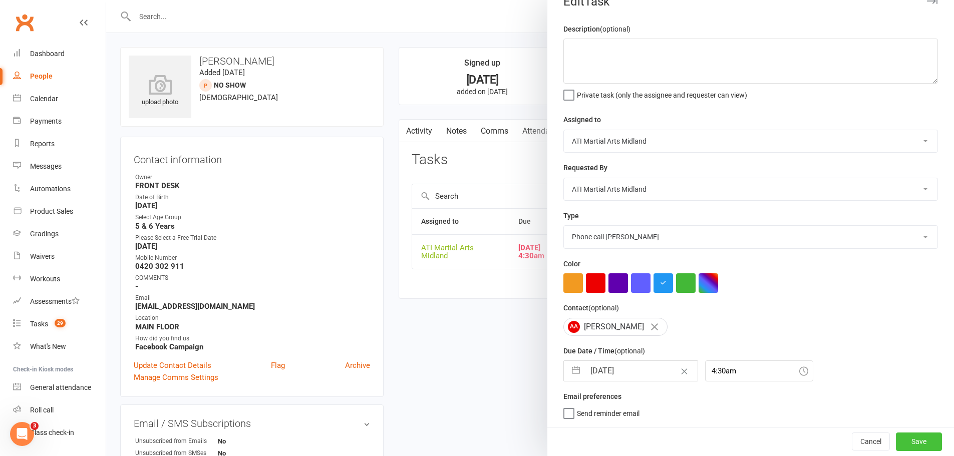
click at [896, 437] on button "Save" at bounding box center [919, 442] width 46 height 18
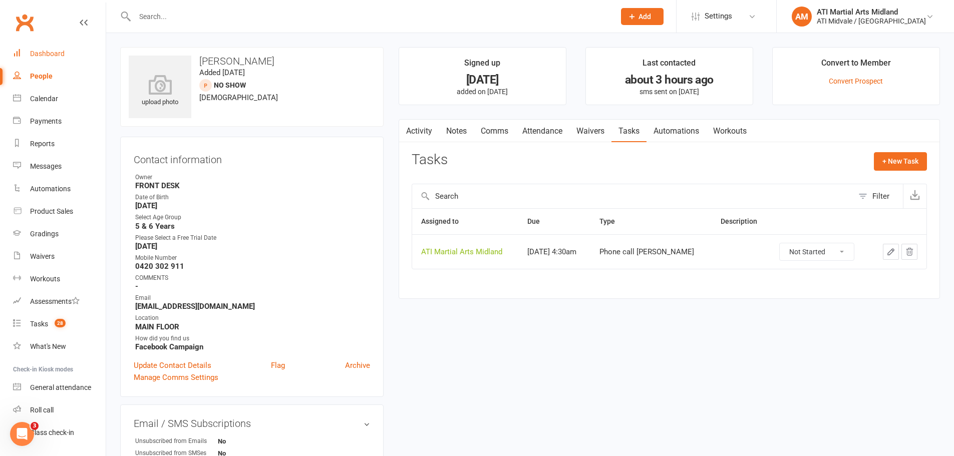
click at [32, 48] on link "Dashboard" at bounding box center [59, 54] width 93 height 23
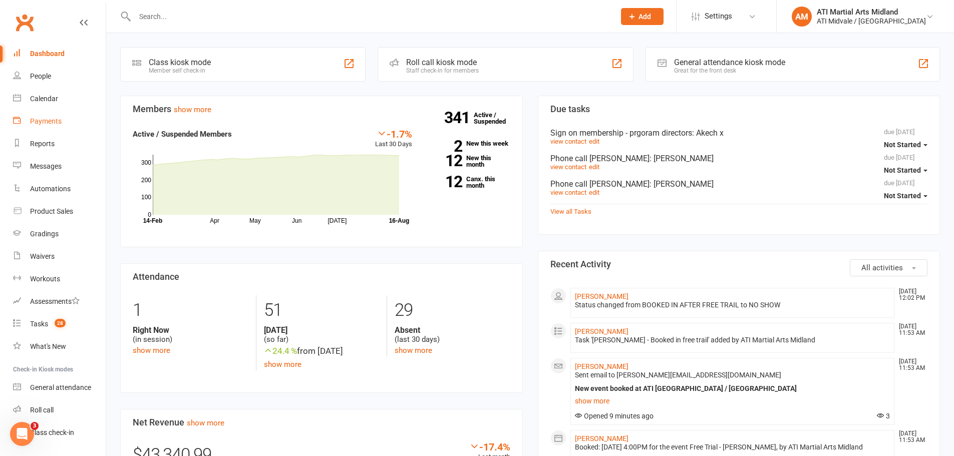
click at [27, 118] on link "Payments" at bounding box center [59, 121] width 93 height 23
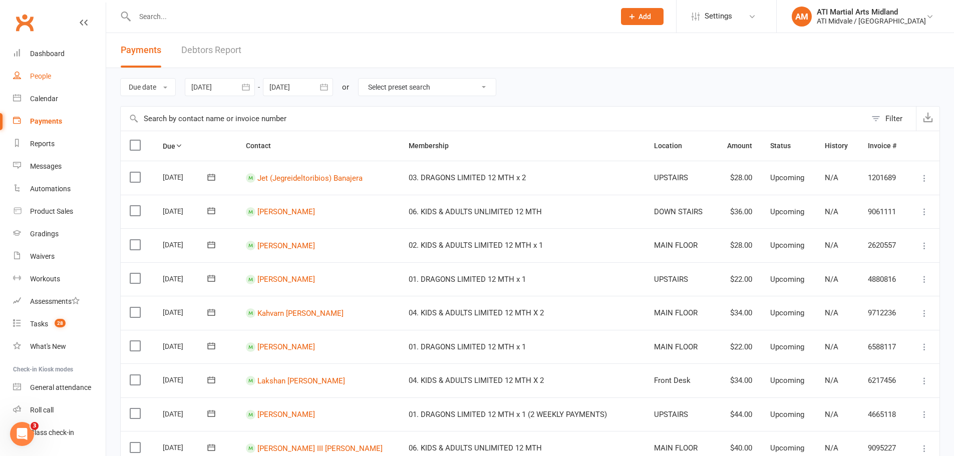
click at [43, 75] on div "People" at bounding box center [40, 76] width 21 height 8
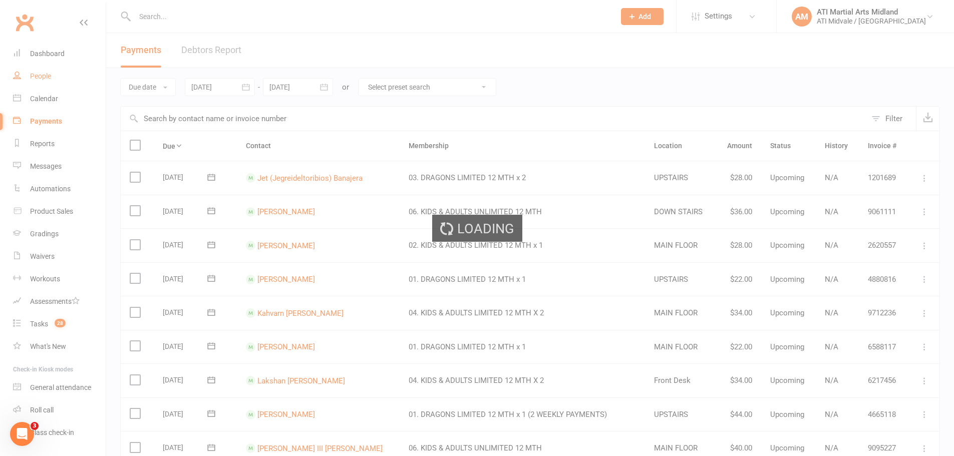
select select "100"
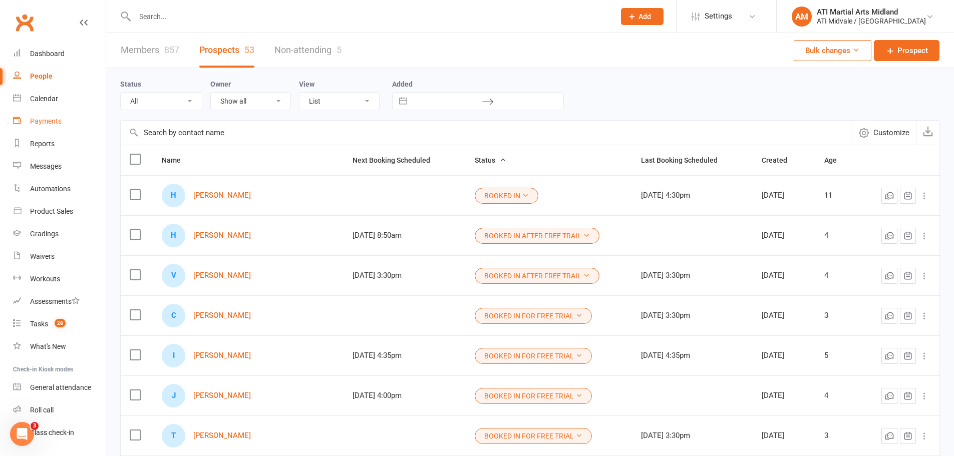
click at [42, 123] on div "Payments" at bounding box center [46, 121] width 32 height 8
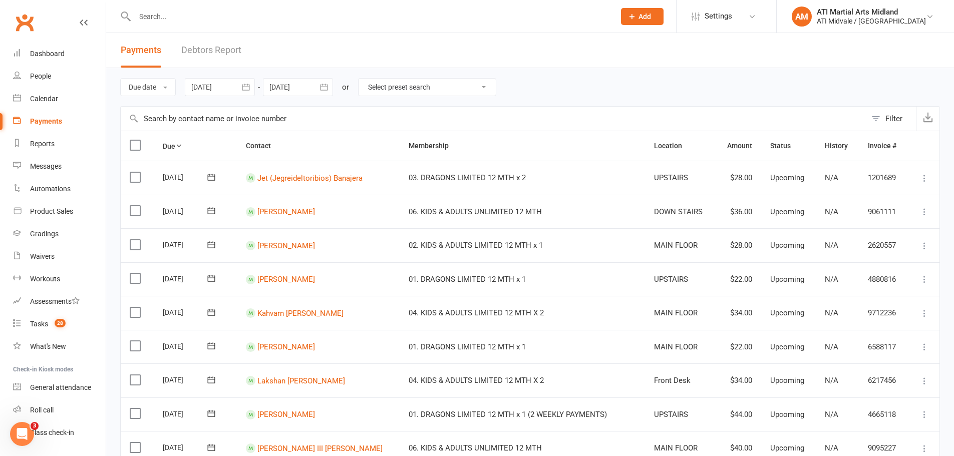
click at [230, 52] on link "Debtors Report" at bounding box center [211, 50] width 60 height 35
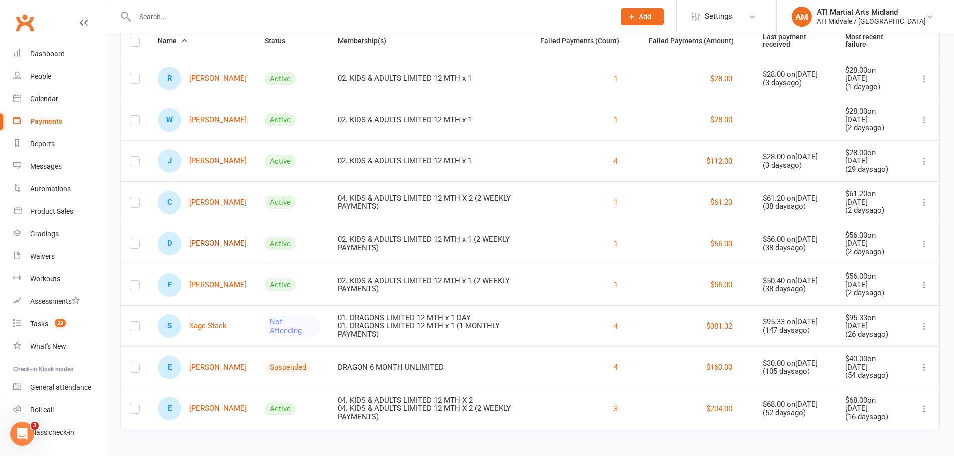
scroll to position [109, 0]
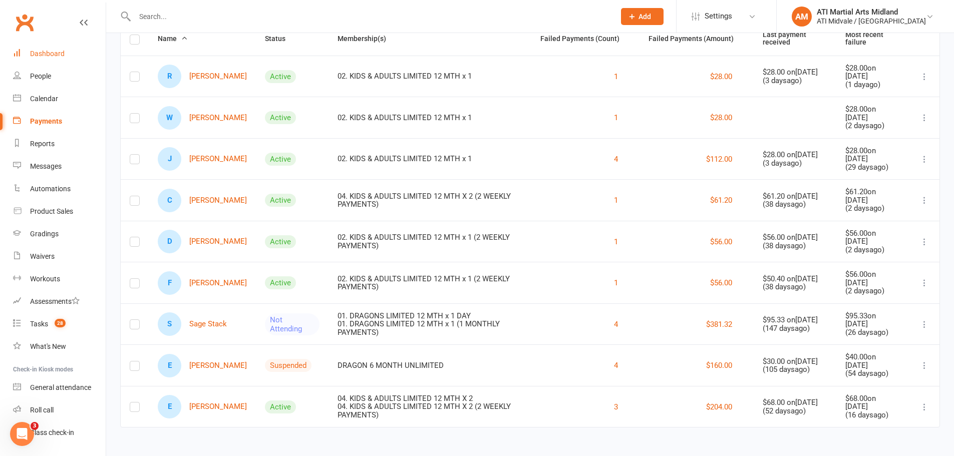
click at [46, 62] on link "Dashboard" at bounding box center [59, 54] width 93 height 23
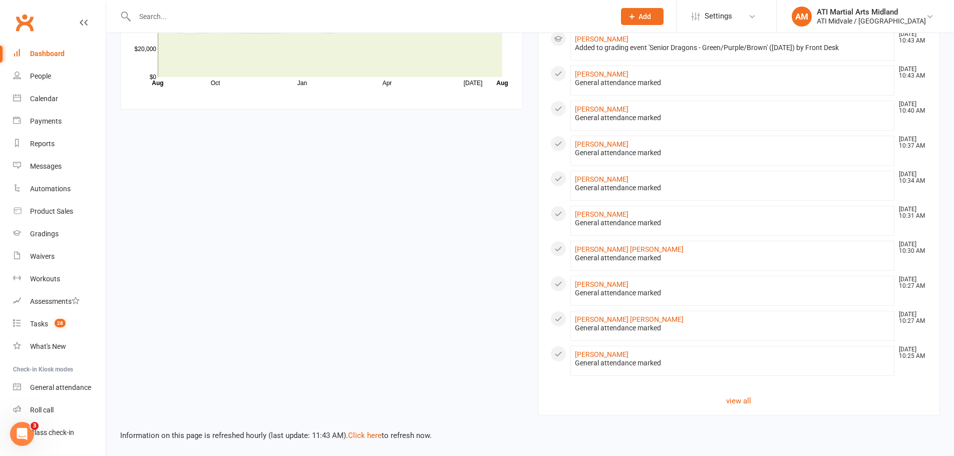
scroll to position [662, 0]
click at [38, 85] on link "People" at bounding box center [59, 76] width 93 height 23
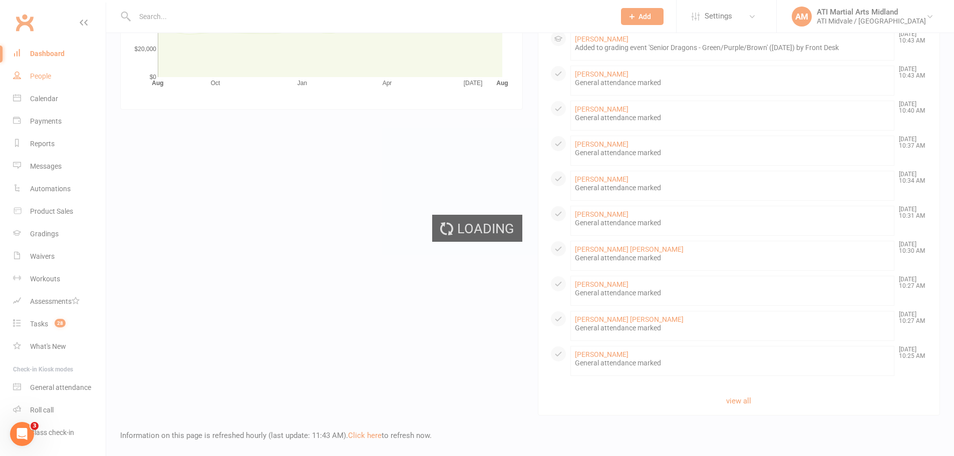
select select "100"
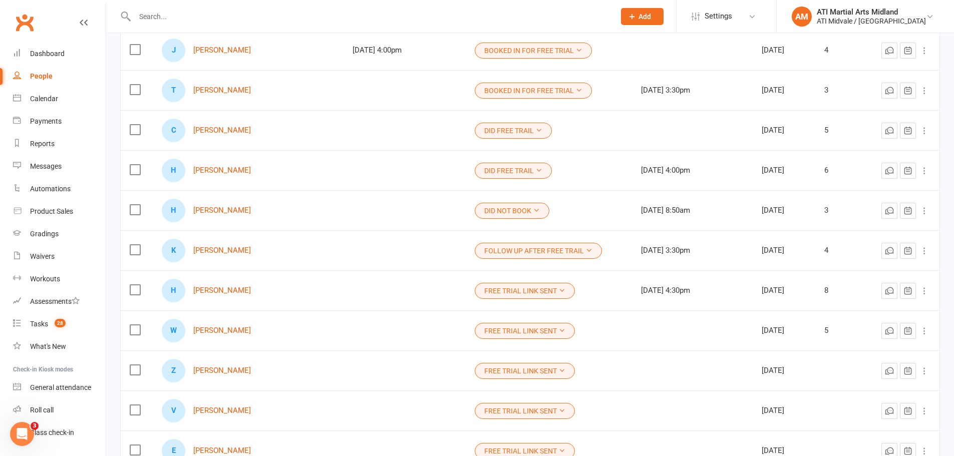
scroll to position [350, 0]
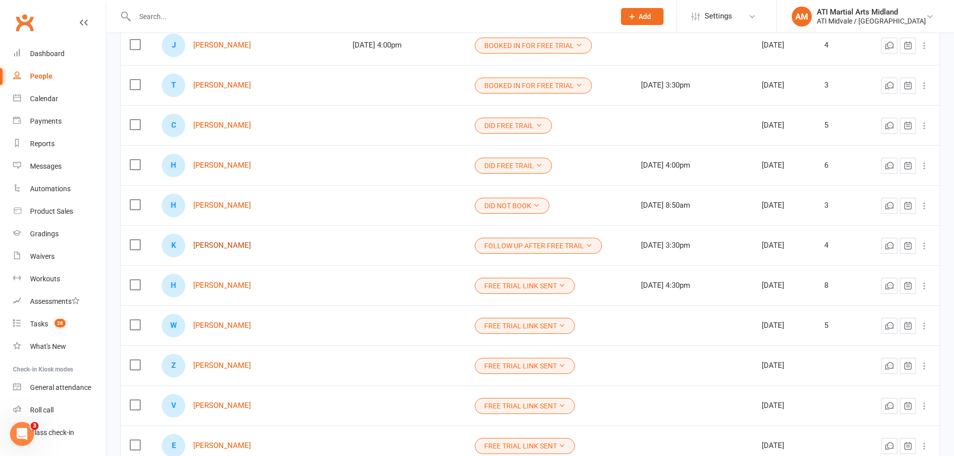
click at [251, 242] on link "[PERSON_NAME]" at bounding box center [222, 245] width 58 height 9
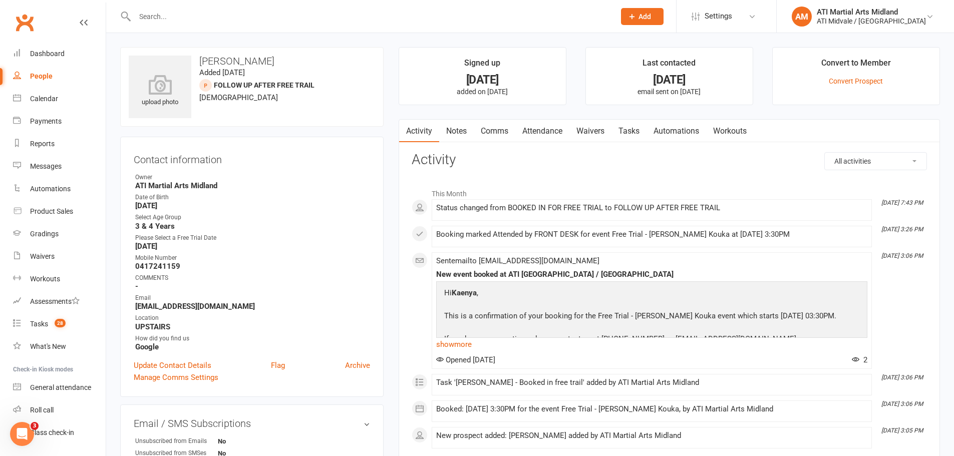
click at [154, 18] on input "text" at bounding box center [370, 17] width 476 height 14
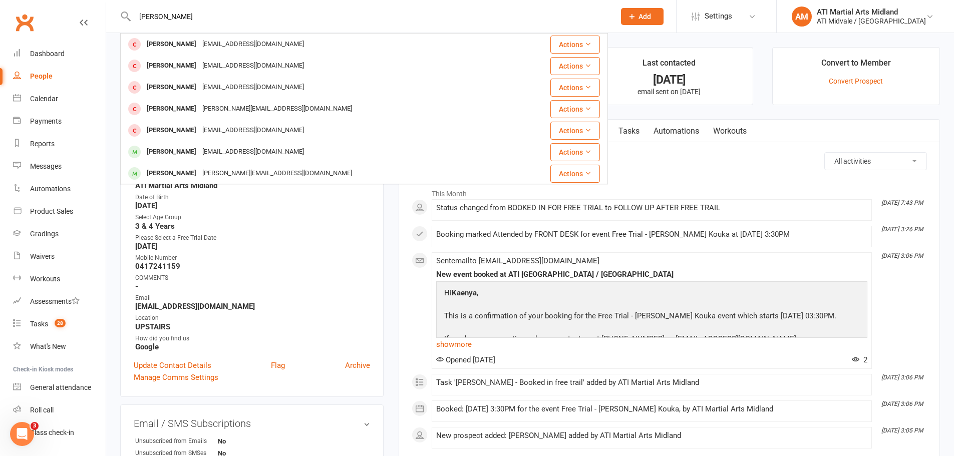
type input "[PERSON_NAME]"
click at [39, 68] on link "People" at bounding box center [59, 76] width 93 height 23
select select "100"
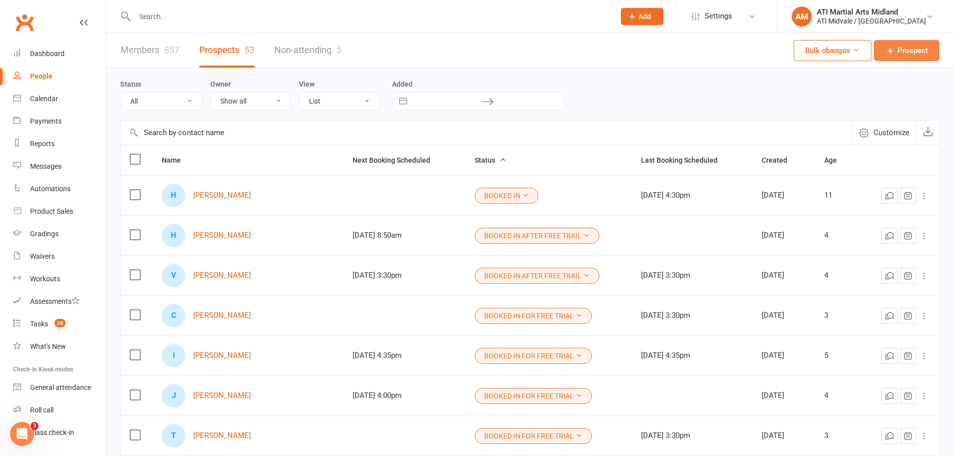
click at [894, 48] on icon at bounding box center [890, 51] width 10 height 10
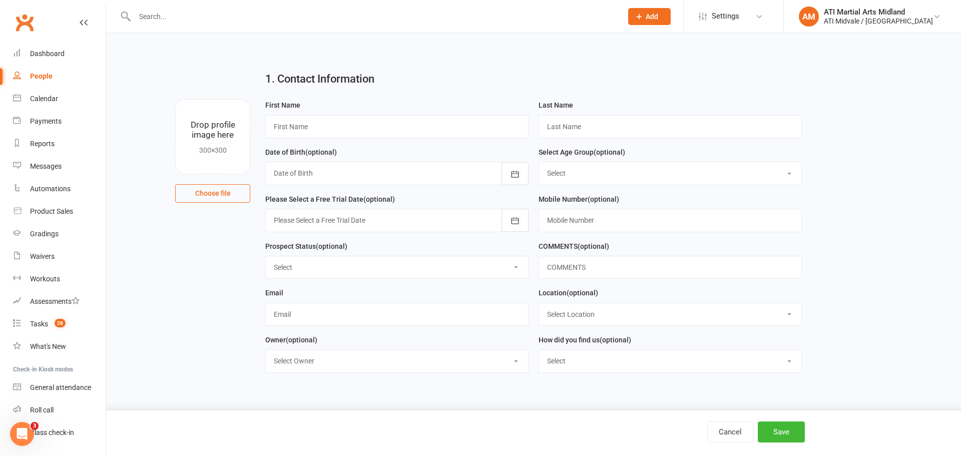
click at [342, 272] on select "Select Set a Status BOOKED IN FOR FREE TRIAL DID FREE TRAIL BOOKED IN AFTER FRE…" at bounding box center [397, 267] width 262 height 22
select select "FREE TRIAL LINK SENT"
click at [266, 258] on select "Select Set a Status BOOKED IN FOR FREE TRIAL DID FREE TRAIL BOOKED IN AFTER FRE…" at bounding box center [397, 267] width 262 height 22
click at [315, 130] on input "text" at bounding box center [396, 126] width 263 height 23
paste input "[PERSON_NAME]"
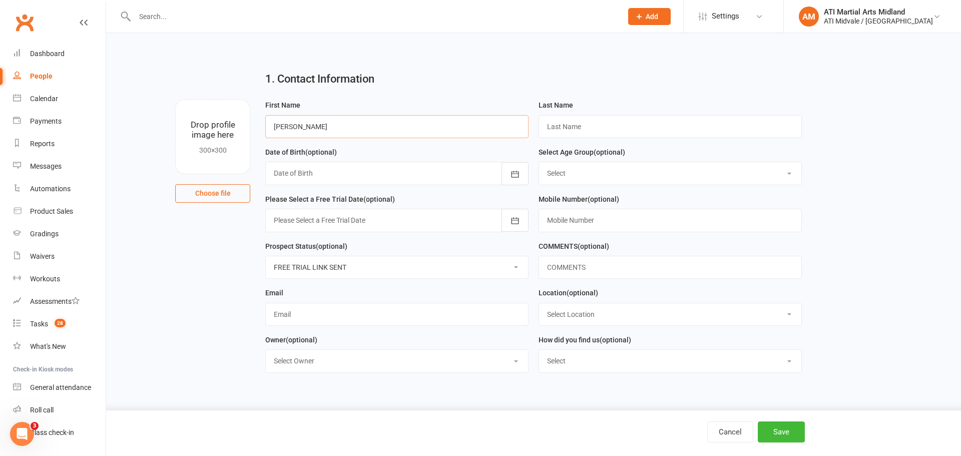
type input "[PERSON_NAME]"
click at [553, 131] on input "text" at bounding box center [670, 126] width 263 height 23
click at [345, 318] on input "text" at bounding box center [396, 314] width 263 height 23
paste input "[EMAIL_ADDRESS][DOMAIN_NAME]"
drag, startPoint x: 306, startPoint y: 317, endPoint x: 269, endPoint y: 323, distance: 37.5
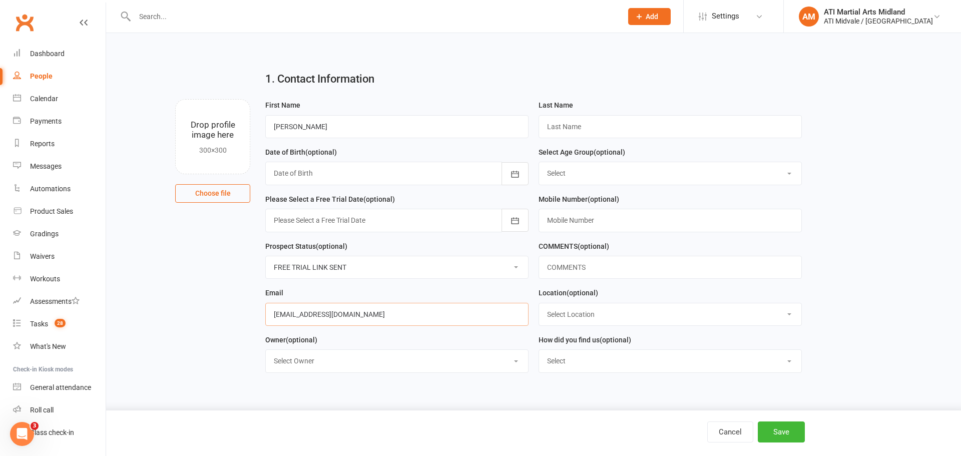
click at [269, 323] on input "[EMAIL_ADDRESS][DOMAIN_NAME]" at bounding box center [396, 314] width 263 height 23
type input "[EMAIL_ADDRESS][DOMAIN_NAME]"
click at [610, 131] on input "text" at bounding box center [670, 126] width 263 height 23
paste input "delomada"
type input "delomada"
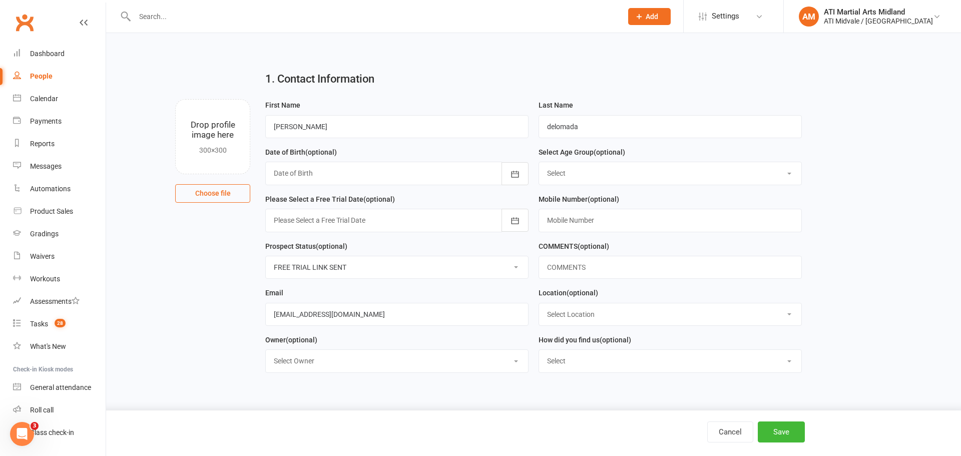
click at [588, 176] on select "Select 3 & 4 Years 5 & 6 Years 7 to 12 Years 13 Plus Years" at bounding box center [670, 173] width 262 height 22
click at [610, 166] on select "Select 3 & 4 Years 5 & 6 Years 7 to 12 Years 13 Plus Years" at bounding box center [670, 173] width 262 height 22
select select "3 & 4 Years"
click at [539, 163] on select "Select 3 & 4 Years 5 & 6 Years 7 to 12 Years 13 Plus Years" at bounding box center [670, 173] width 262 height 22
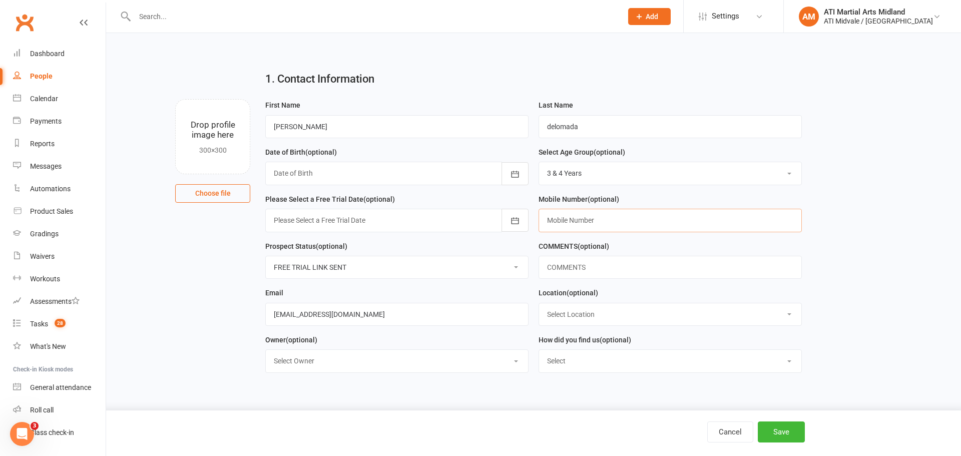
click at [564, 224] on input "text" at bounding box center [670, 220] width 263 height 23
paste input "0431363189"
type input "0431363189"
click at [555, 311] on select "Select Location MAIN FLOOR UPSTAIRS" at bounding box center [670, 314] width 262 height 22
select select "0"
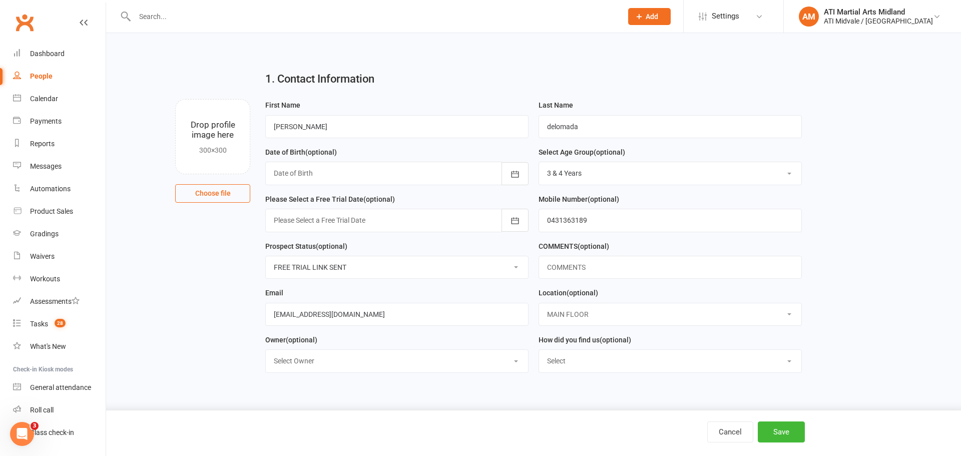
click at [539, 305] on select "Select Location MAIN FLOOR UPSTAIRS" at bounding box center [670, 314] width 262 height 22
click at [496, 362] on select "Select Owner Accounts Department ATI Martial Arts Midland CLASS ADMIN FRONT DESK" at bounding box center [397, 361] width 262 height 22
click at [567, 356] on select "Select Google Facebook Instagram Ticktok Referral Facebook Campaign" at bounding box center [670, 361] width 262 height 22
select select "Google"
click at [539, 353] on select "Select Google Facebook Instagram Ticktok Referral Facebook Campaign" at bounding box center [670, 361] width 262 height 22
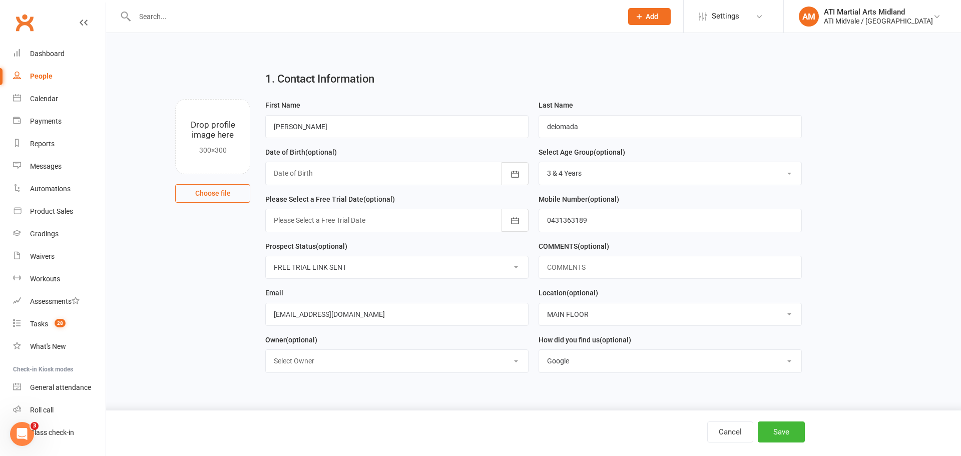
click at [433, 372] on select "Select Owner Accounts Department ATI Martial Arts Midland CLASS ADMIN FRONT DESK" at bounding box center [397, 361] width 262 height 22
select select "1"
click at [266, 353] on select "Select Owner Accounts Department ATI Martial Arts Midland CLASS ADMIN FRONT DESK" at bounding box center [397, 361] width 262 height 22
click at [768, 429] on button "Save" at bounding box center [781, 432] width 47 height 21
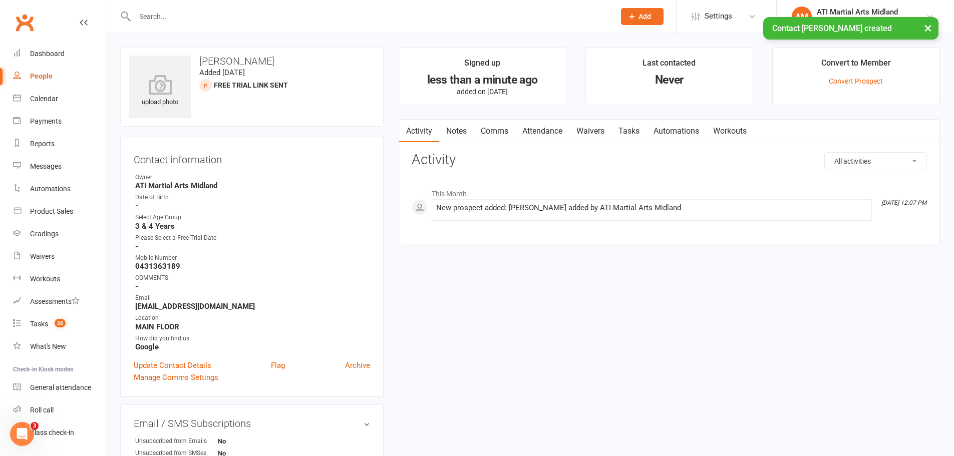
click at [551, 127] on link "Attendance" at bounding box center [542, 131] width 54 height 23
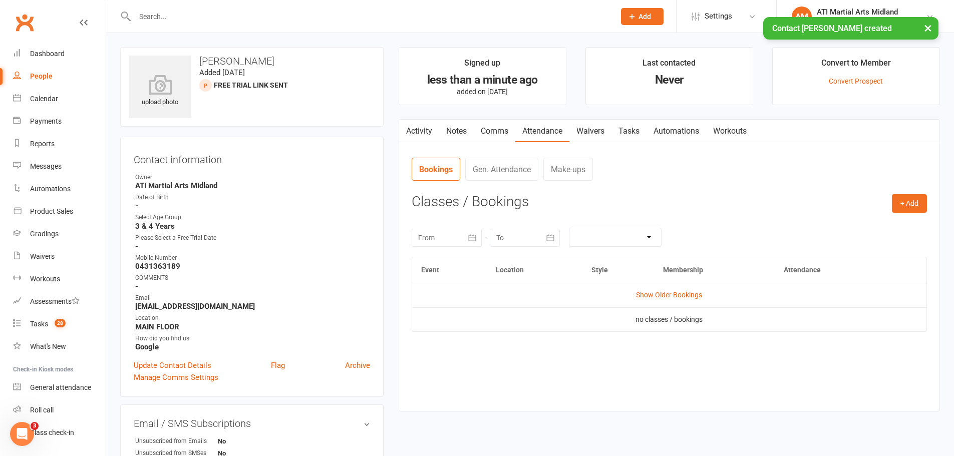
click at [596, 139] on link "Waivers" at bounding box center [590, 131] width 42 height 23
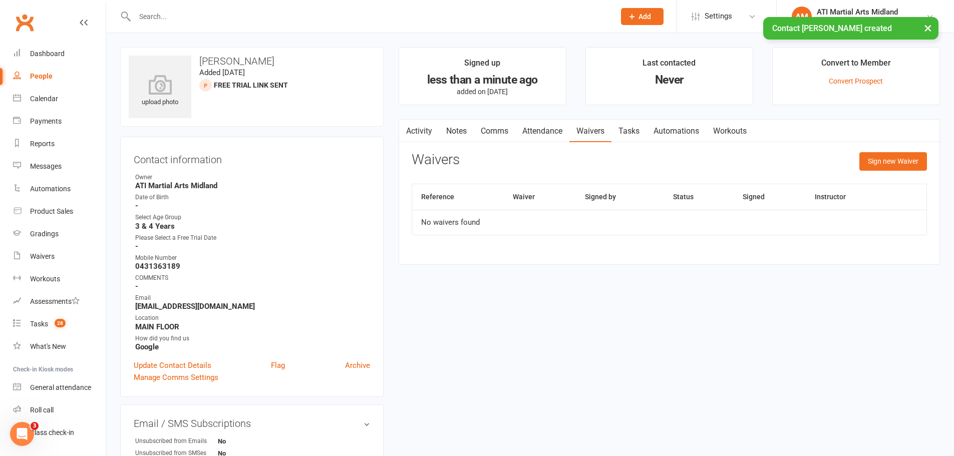
click at [630, 129] on link "Tasks" at bounding box center [628, 131] width 35 height 23
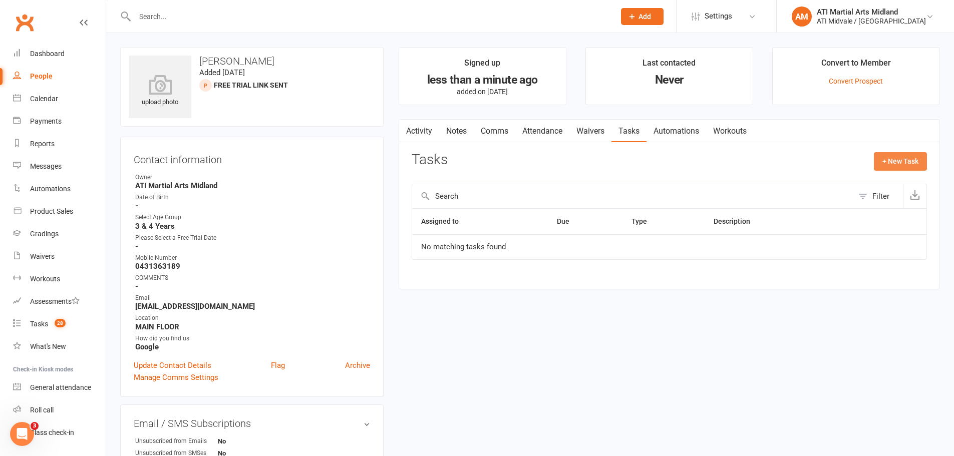
click at [888, 156] on button "+ New Task" at bounding box center [900, 161] width 53 height 18
select select "32859"
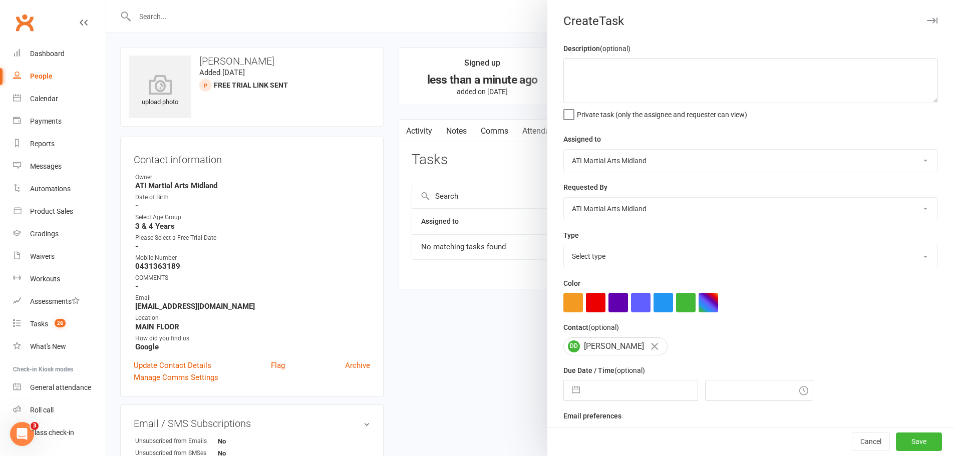
click at [597, 260] on select "Select type Add info to task Automatic renewal checking Booked in for 1st trial…" at bounding box center [750, 256] width 373 height 22
click at [564, 247] on select "Select type Add info to task Automatic renewal checking Booked in for 1st trial…" at bounding box center [750, 256] width 373 height 22
click at [592, 252] on select "Add info to task Automatic renewal checking Booked in for 1st trial program cla…" at bounding box center [750, 256] width 373 height 22
select select "28178"
click at [564, 247] on select "Add info to task Automatic renewal checking Booked in for 1st trial program cla…" at bounding box center [750, 256] width 373 height 22
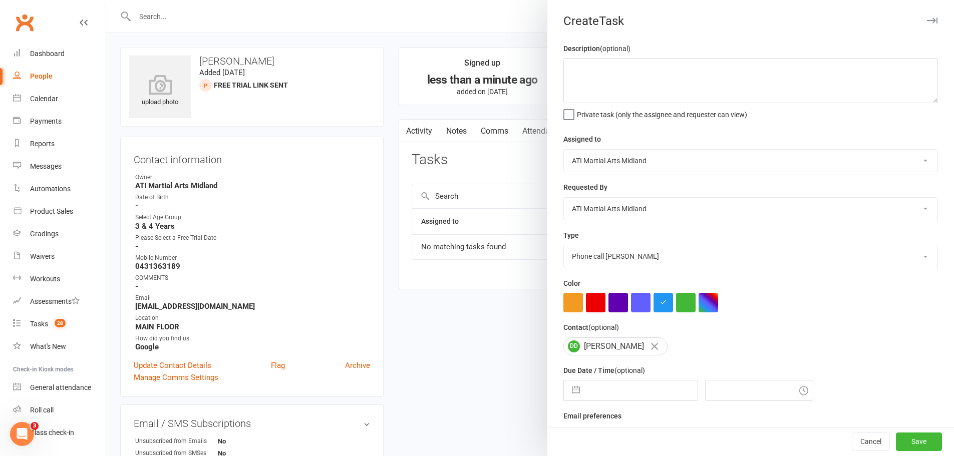
drag, startPoint x: 605, startPoint y: 101, endPoint x: 586, endPoint y: 235, distance: 134.9
click at [586, 235] on div "Type Add info to task Automatic renewal checking Booked in for 1st trial progra…" at bounding box center [750, 248] width 374 height 39
click at [572, 393] on button "button" at bounding box center [576, 390] width 18 height 20
select select "6"
select select "2025"
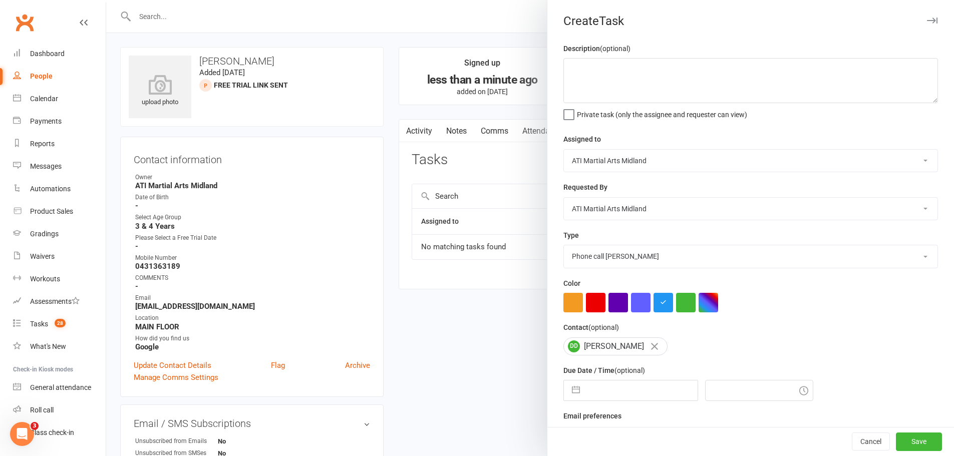
select select "7"
select select "2025"
select select "8"
select select "2025"
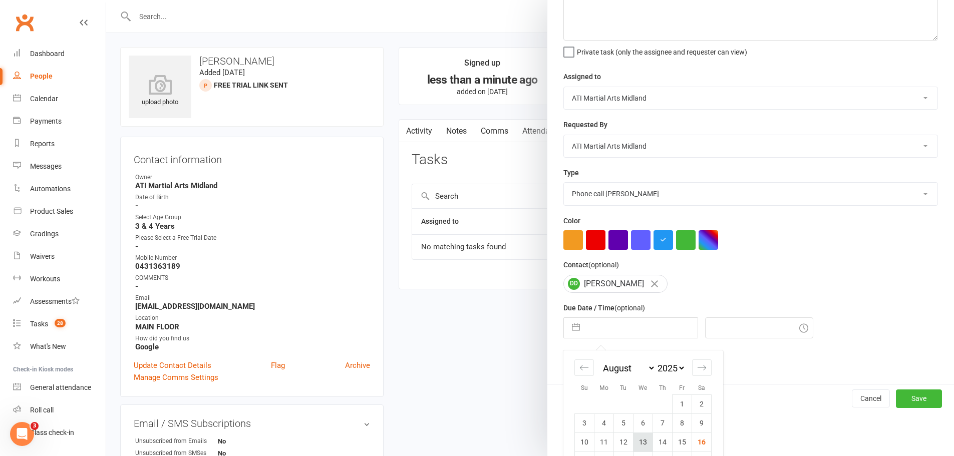
scroll to position [131, 0]
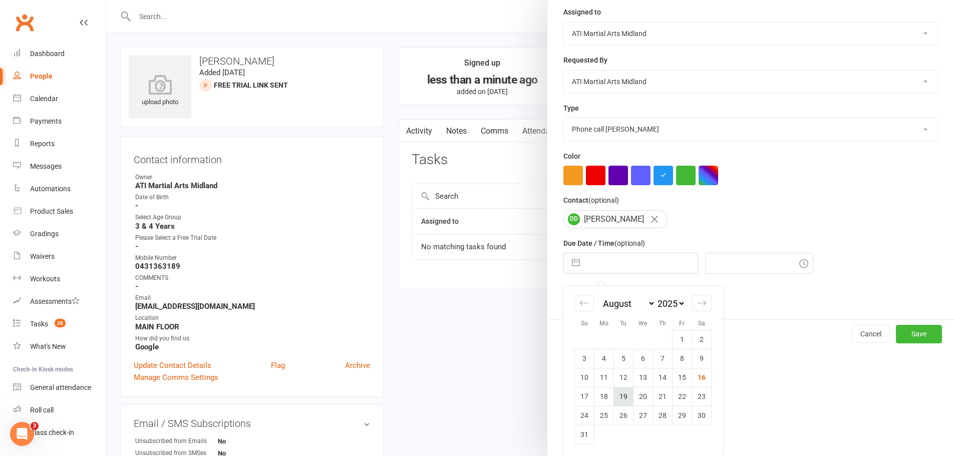
click at [621, 401] on td "19" at bounding box center [624, 396] width 20 height 19
type input "[DATE]"
type input "12:15pm"
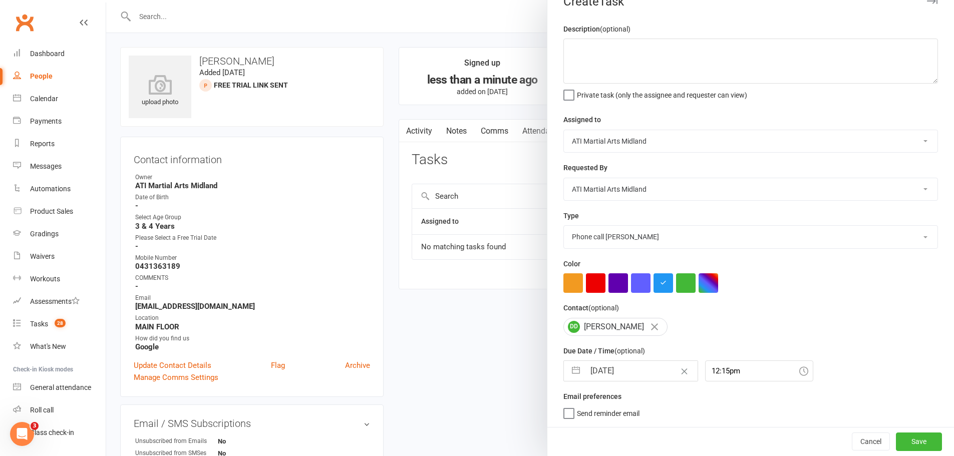
scroll to position [24, 0]
click at [909, 441] on button "Save" at bounding box center [919, 442] width 46 height 18
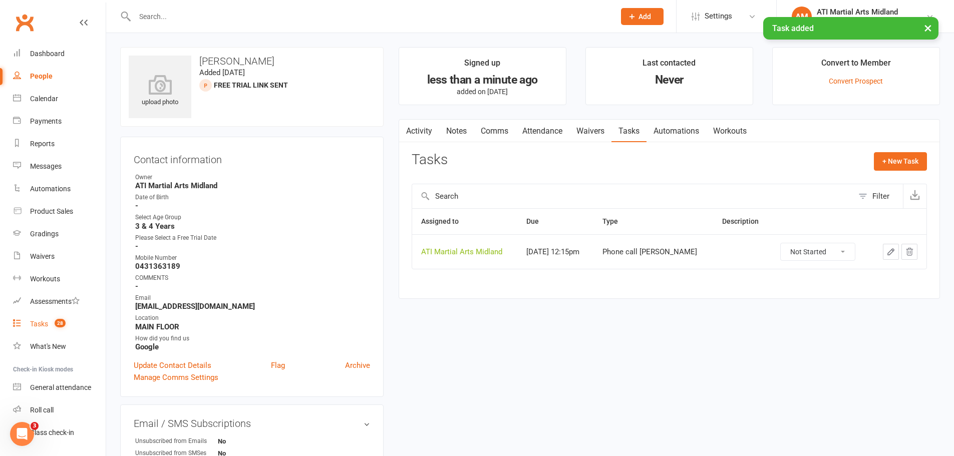
click at [51, 324] on count-badge "28" at bounding box center [58, 324] width 16 height 8
select select "incomplete"
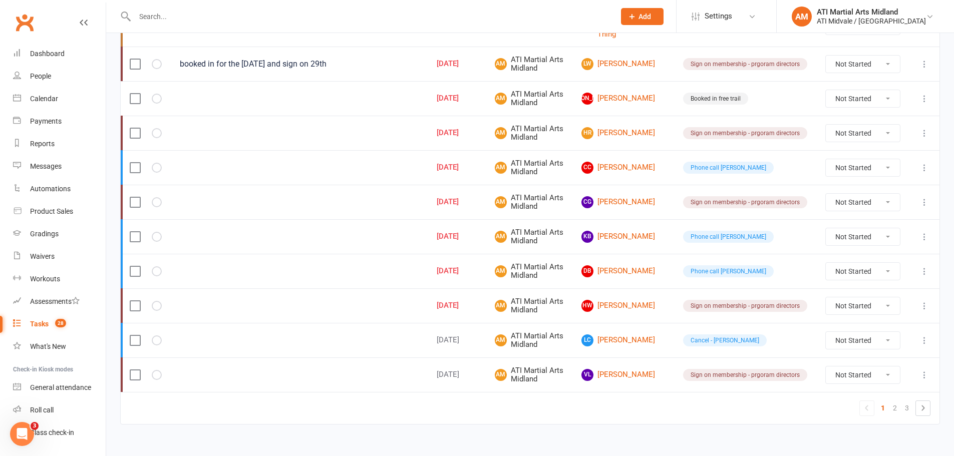
scroll to position [718, 0]
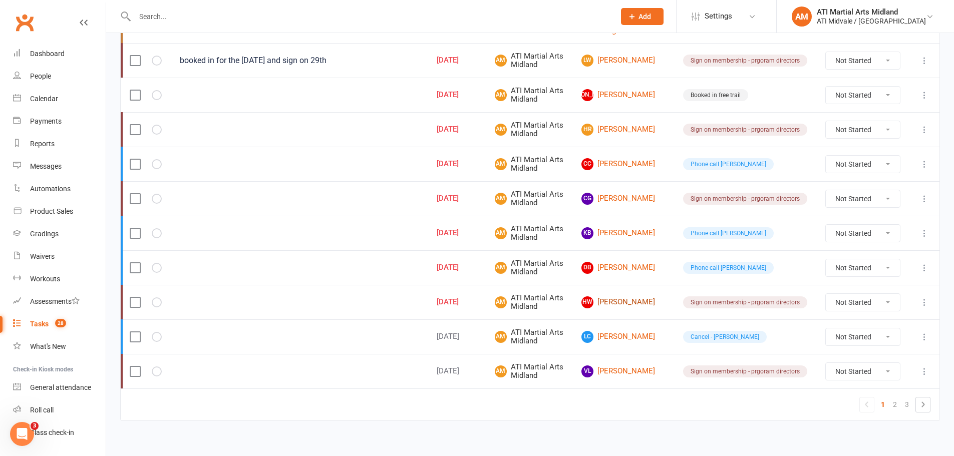
click at [641, 296] on link "[PERSON_NAME] Webley" at bounding box center [623, 302] width 84 height 12
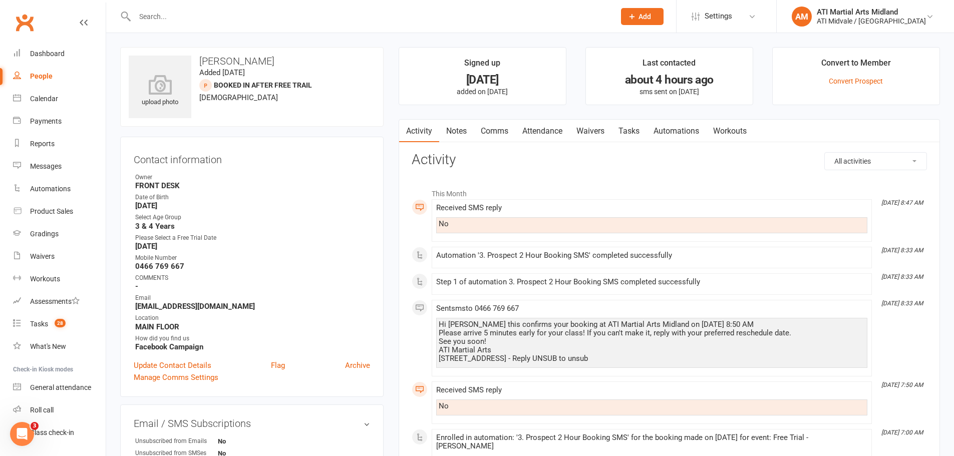
click at [563, 129] on link "Attendance" at bounding box center [542, 131] width 54 height 23
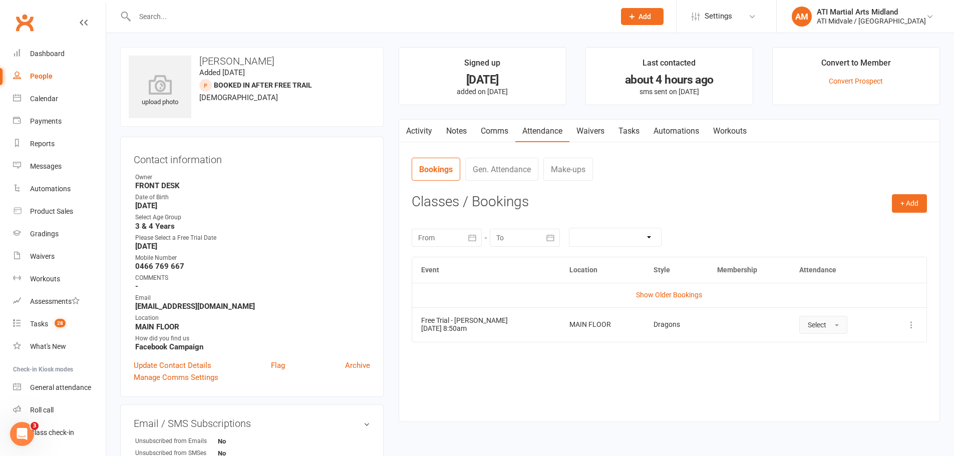
click at [807, 326] on span "Select" at bounding box center [816, 325] width 19 height 8
click at [820, 365] on span "Absent" at bounding box center [819, 367] width 24 height 9
